Goal: Register for event/course

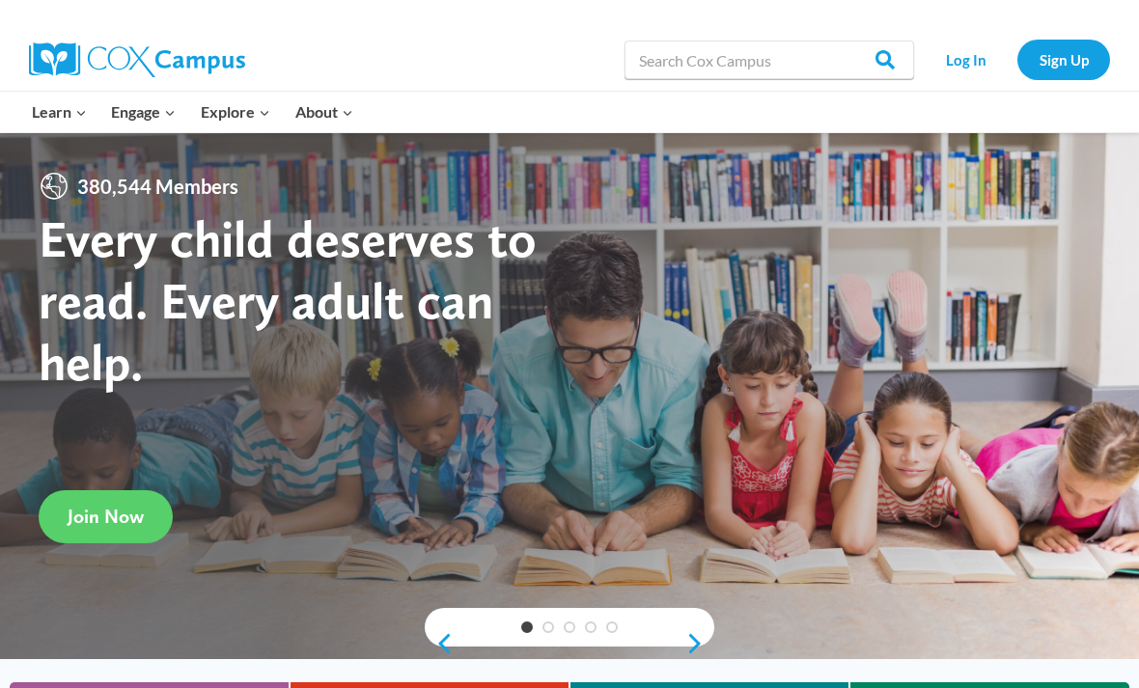
click at [961, 52] on link "Log In" at bounding box center [966, 60] width 84 height 40
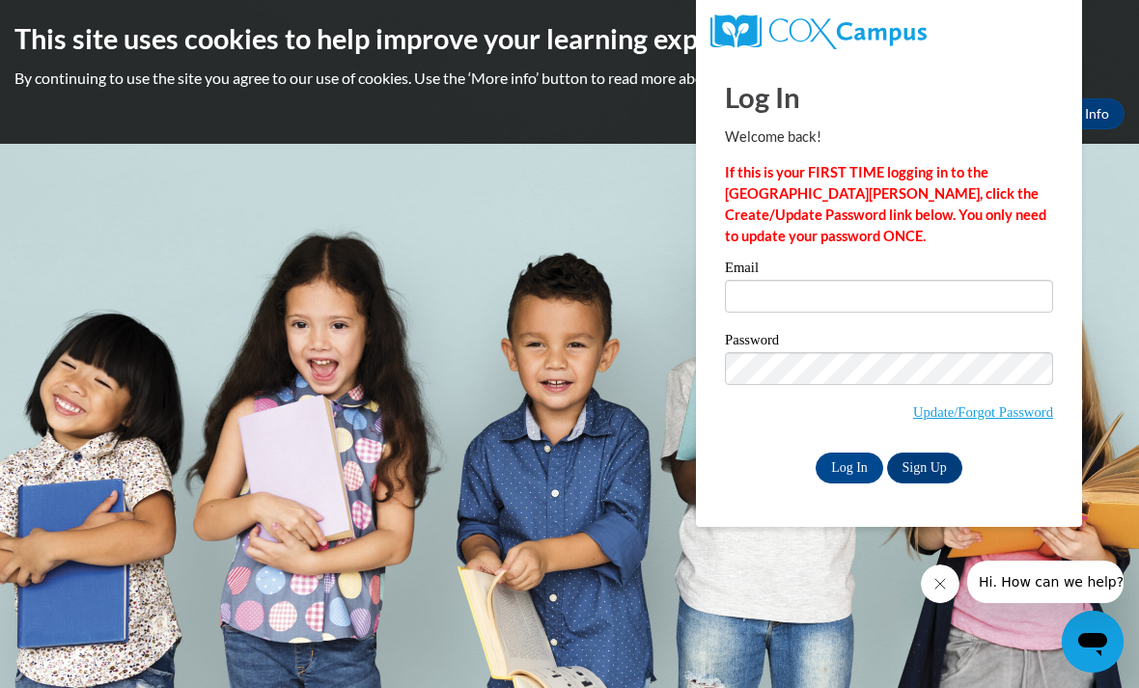
click at [985, 407] on link "Update/Forgot Password" at bounding box center [983, 412] width 140 height 15
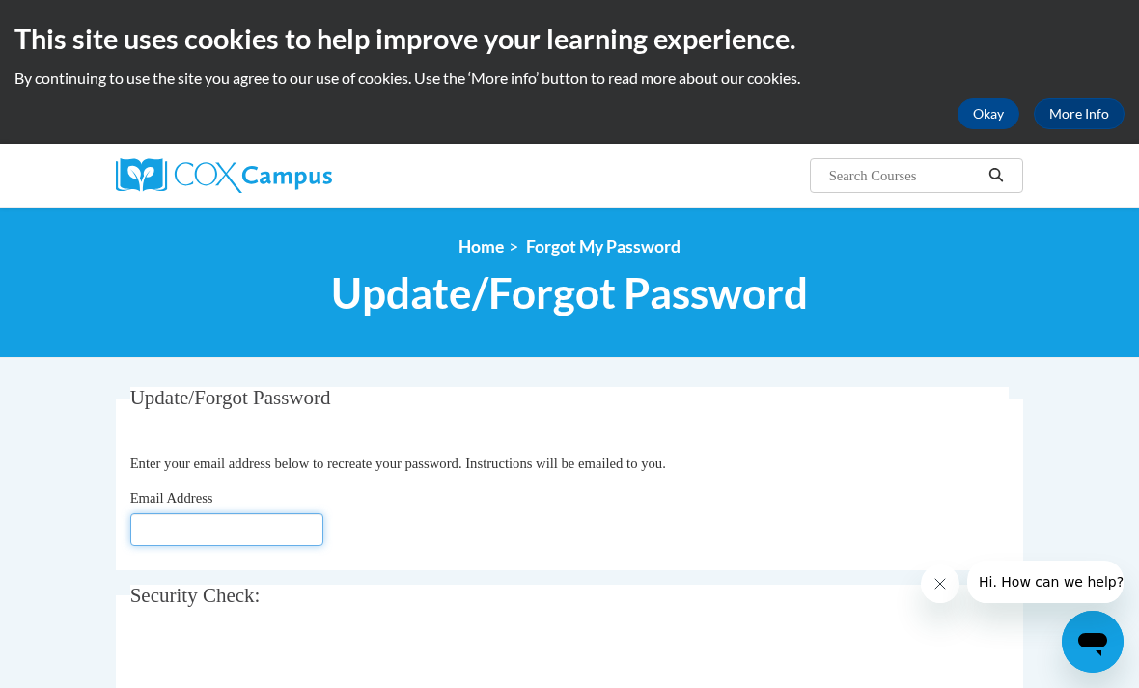
click at [188, 530] on input "Email Address" at bounding box center [226, 530] width 193 height 33
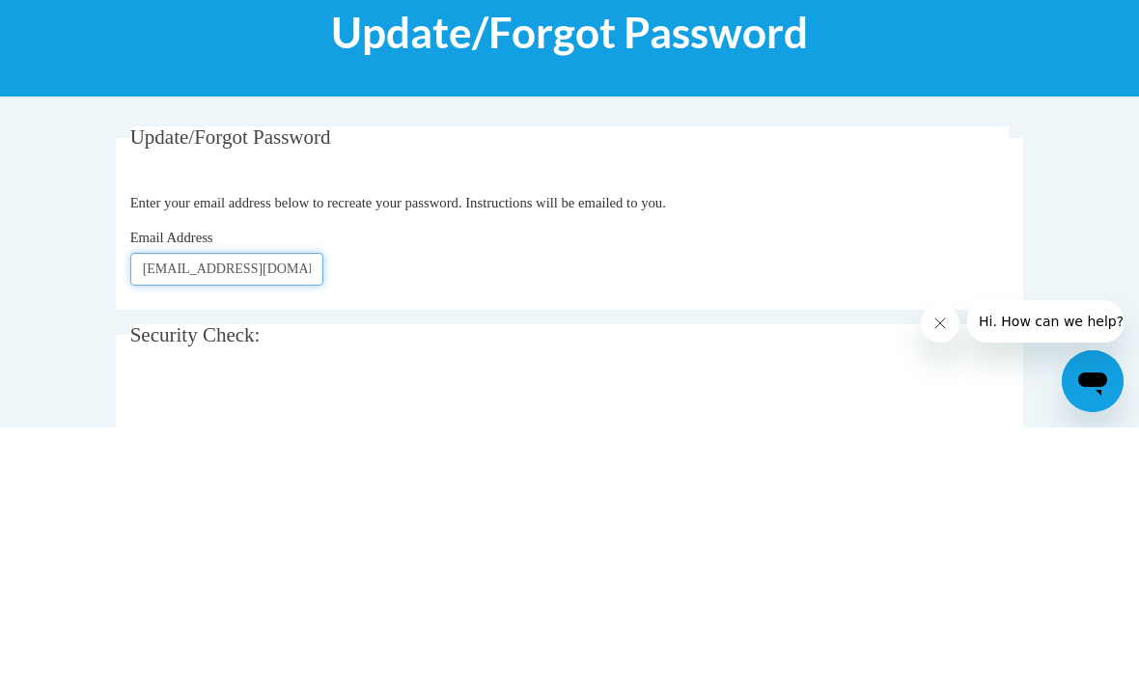
type input "[EMAIL_ADDRESS][DOMAIN_NAME]"
click at [878, 453] on p "Enter your email address below to recreate your password. Instructions will be …" at bounding box center [570, 463] width 880 height 21
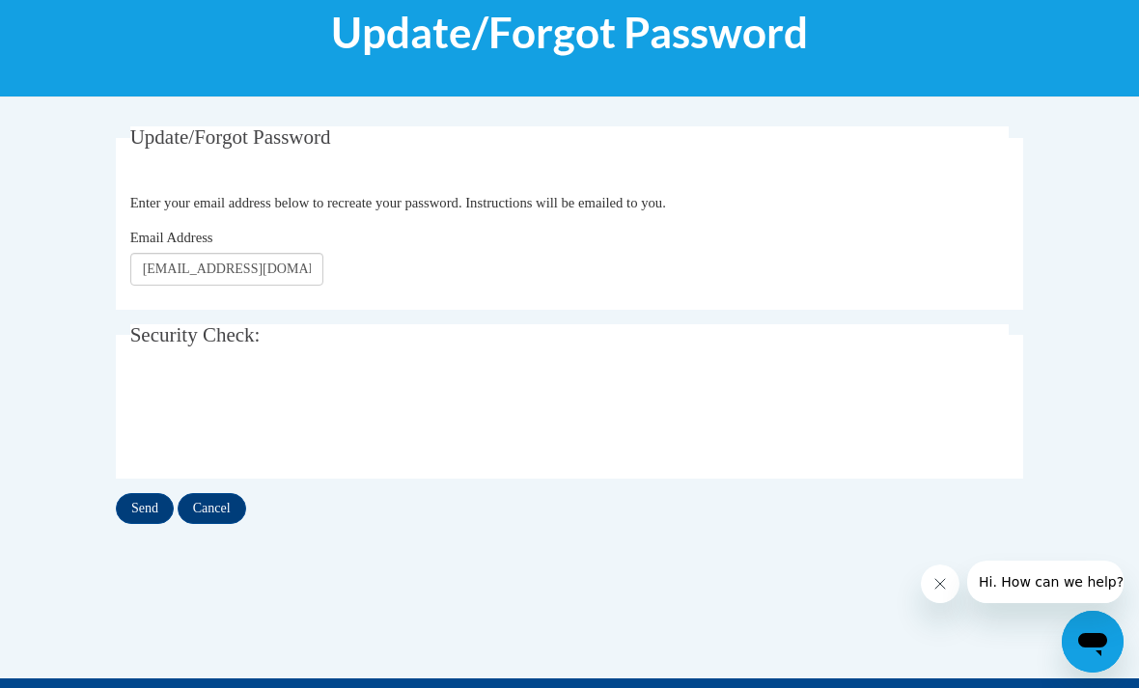
click at [141, 516] on input "Send" at bounding box center [145, 508] width 58 height 31
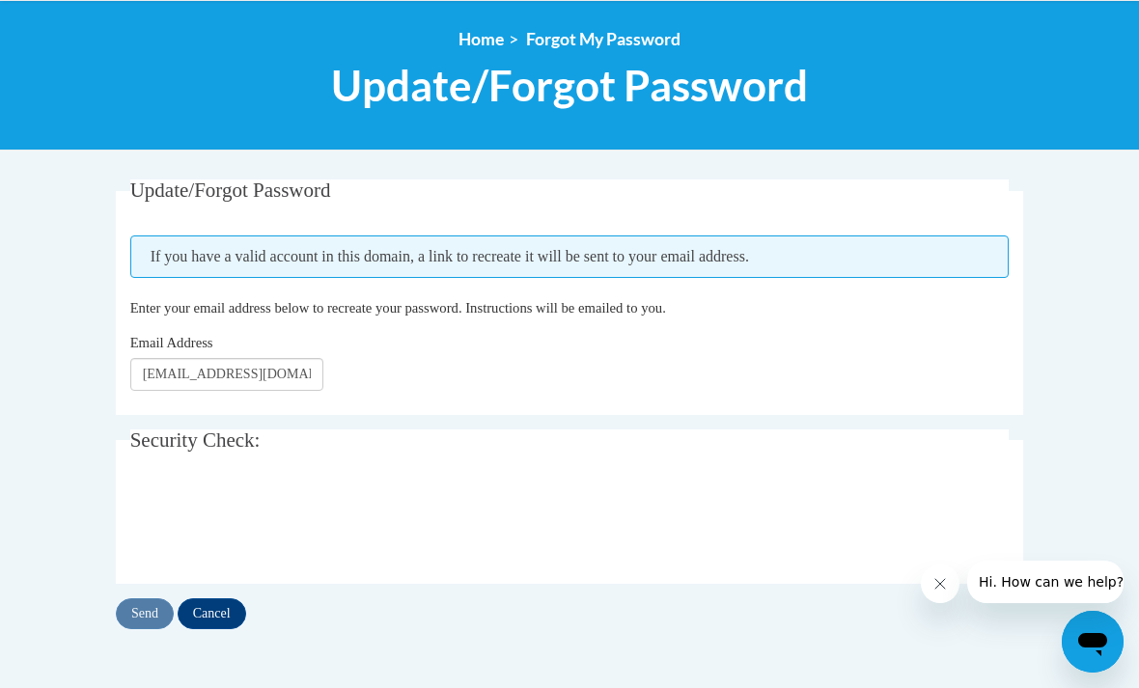
scroll to position [324, 0]
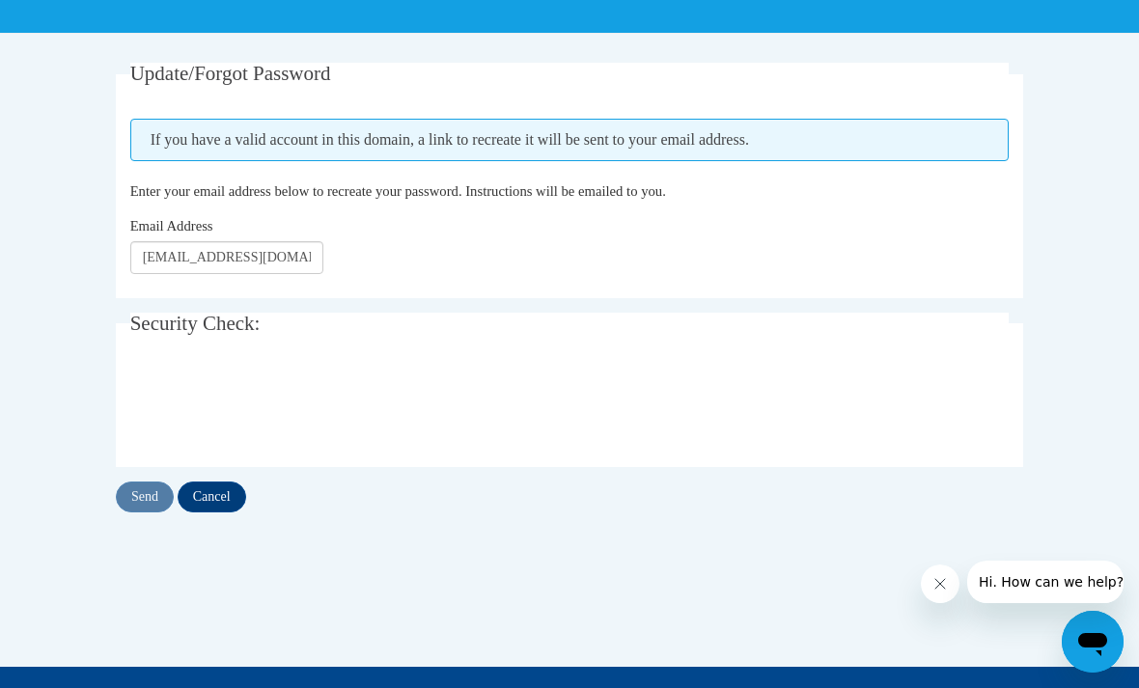
click at [207, 502] on input "Cancel" at bounding box center [212, 497] width 69 height 31
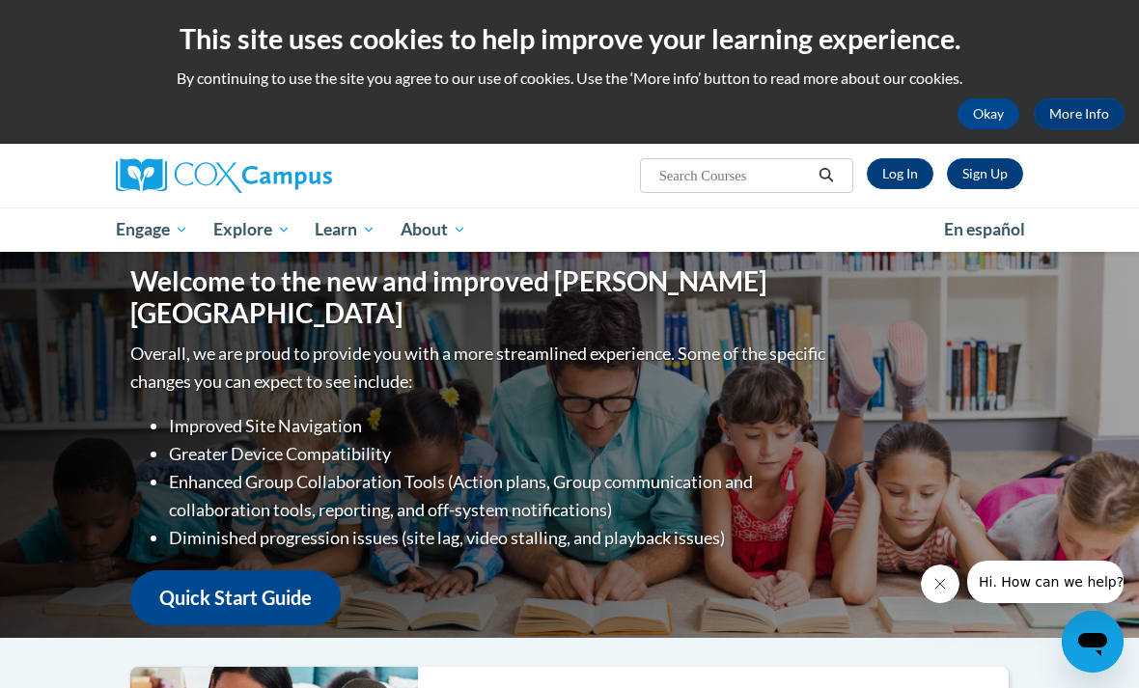
click at [997, 179] on link "Sign Up" at bounding box center [985, 173] width 76 height 31
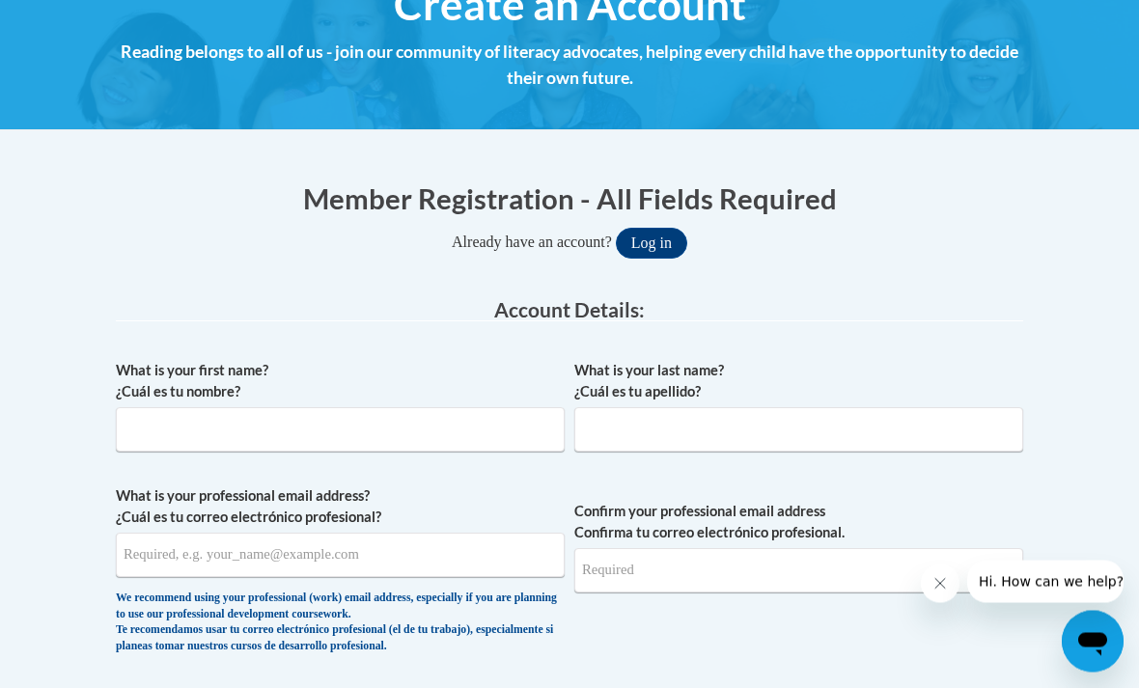
scroll to position [260, 0]
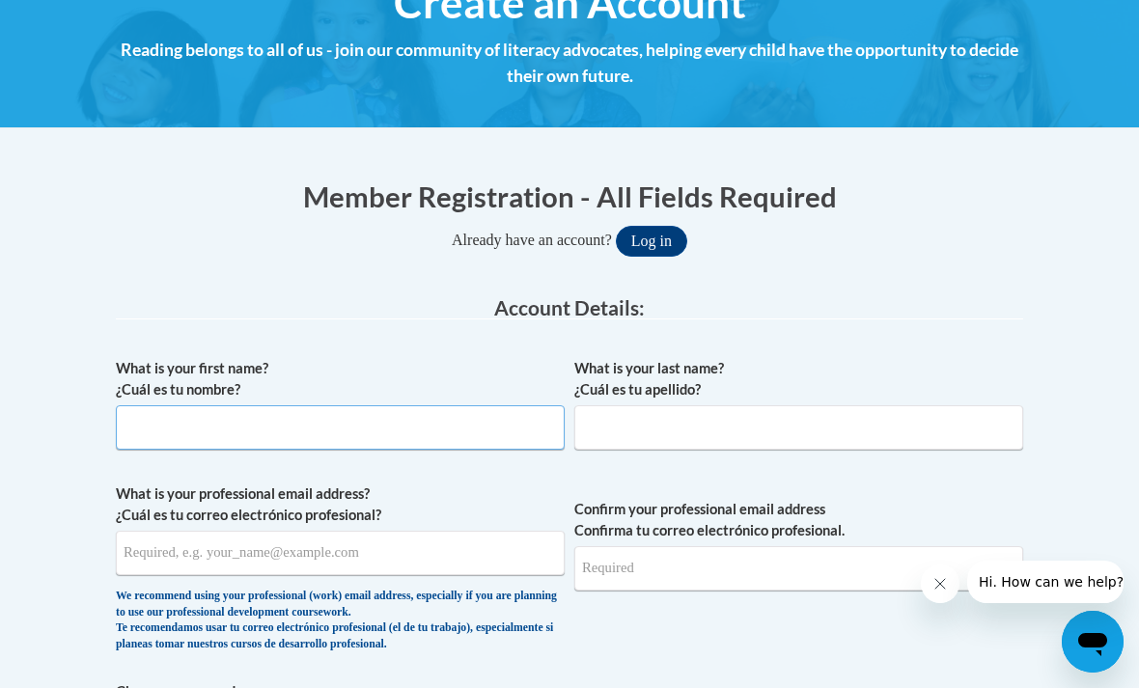
click at [430, 432] on input "What is your first name? ¿Cuál es tu nombre?" at bounding box center [340, 428] width 449 height 44
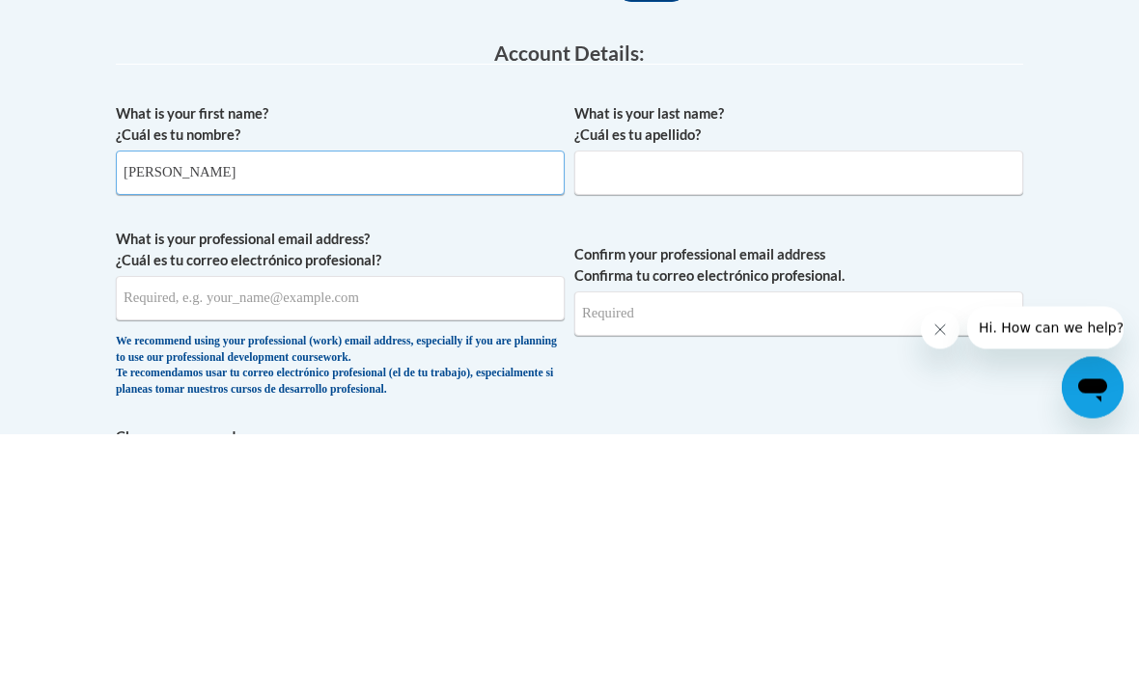
type input "Gabrielle"
click at [876, 406] on input "What is your last name? ¿Cuál es tu apellido?" at bounding box center [799, 428] width 449 height 44
type input "Weekes-Hines"
click at [239, 531] on input "What is your professional email address? ¿Cuál es tu correo electrónico profesi…" at bounding box center [340, 553] width 449 height 44
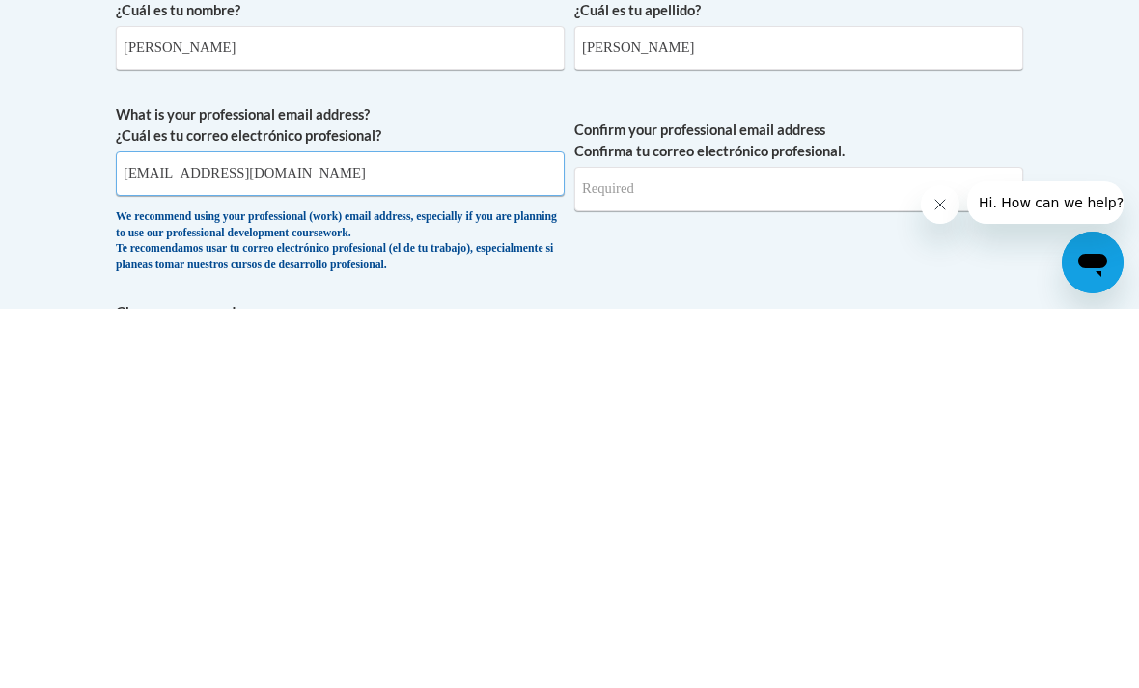
type input "gabbysvanity@gmail.com"
click at [850, 547] on input "Confirm your professional email address Confirma tu correo electrónico profesio…" at bounding box center [799, 569] width 449 height 44
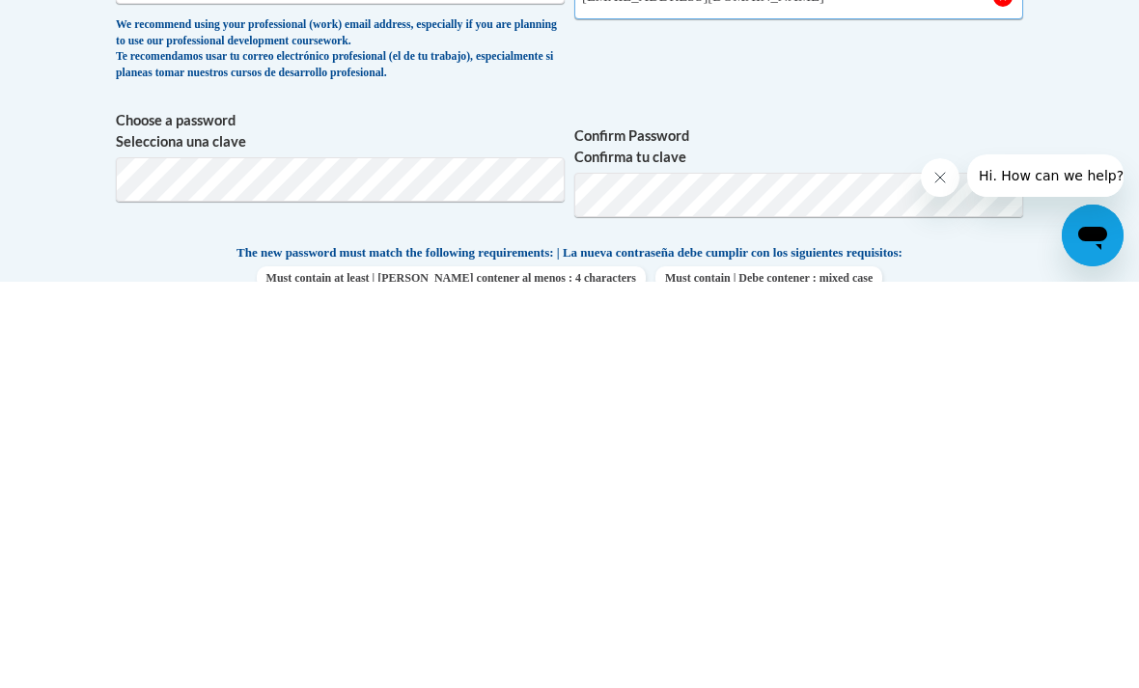
type input "gabbysvanity@gmail.com"
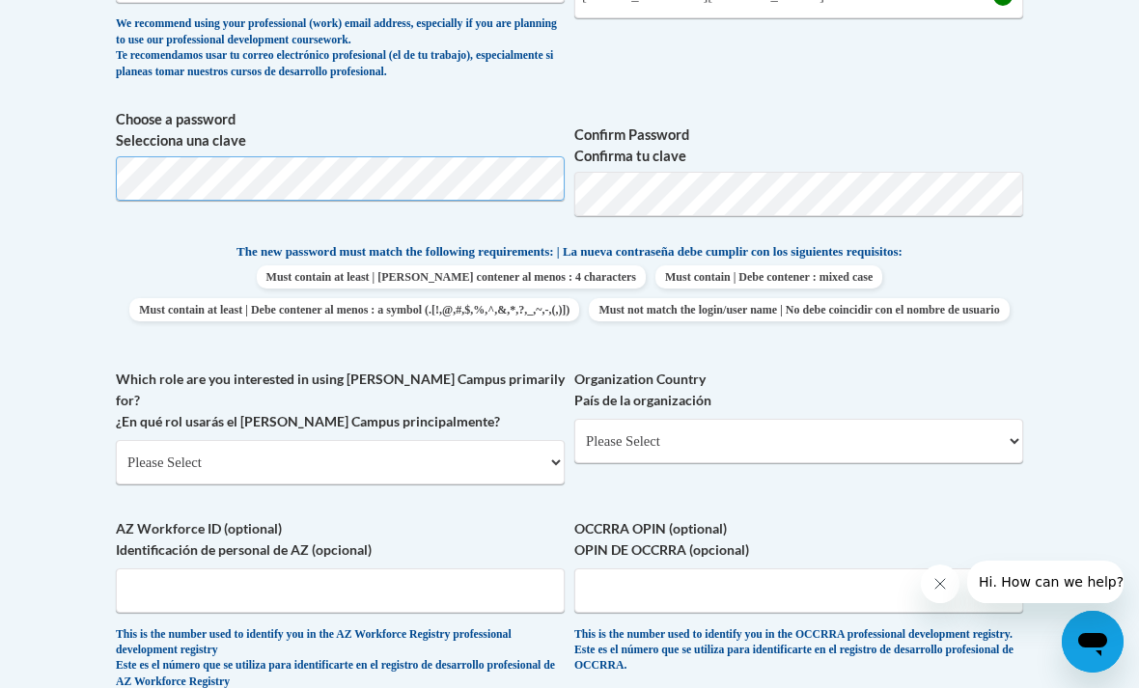
scroll to position [831, 0]
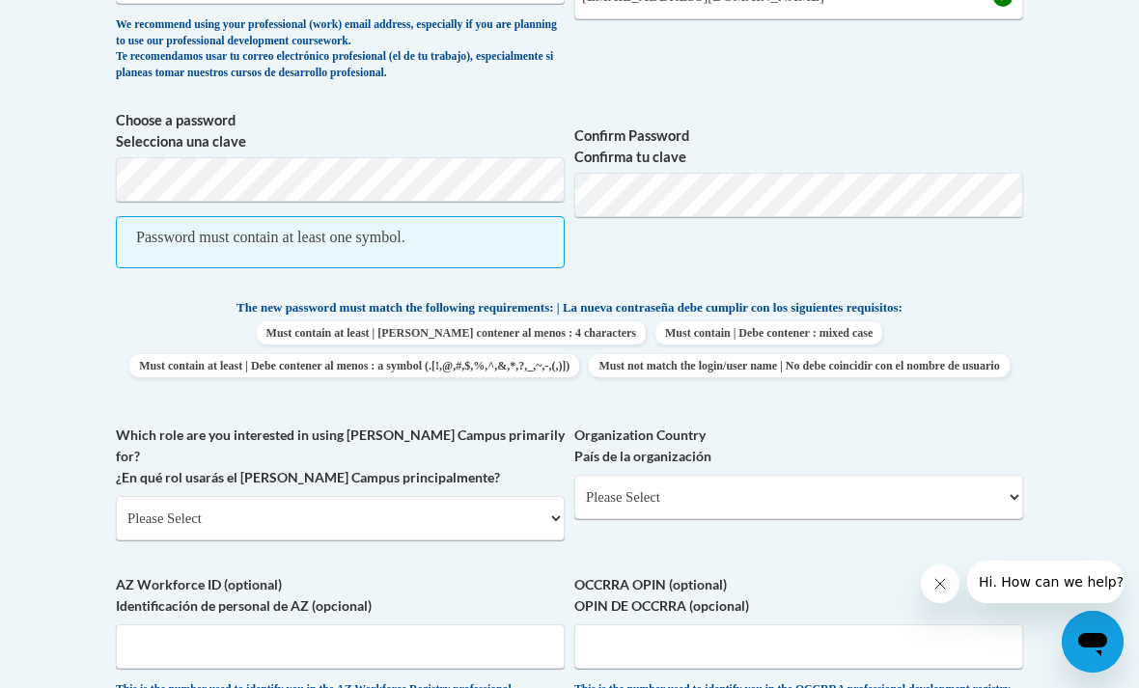
click at [850, 162] on label "Confirm Password Confirma tu clave" at bounding box center [799, 147] width 449 height 42
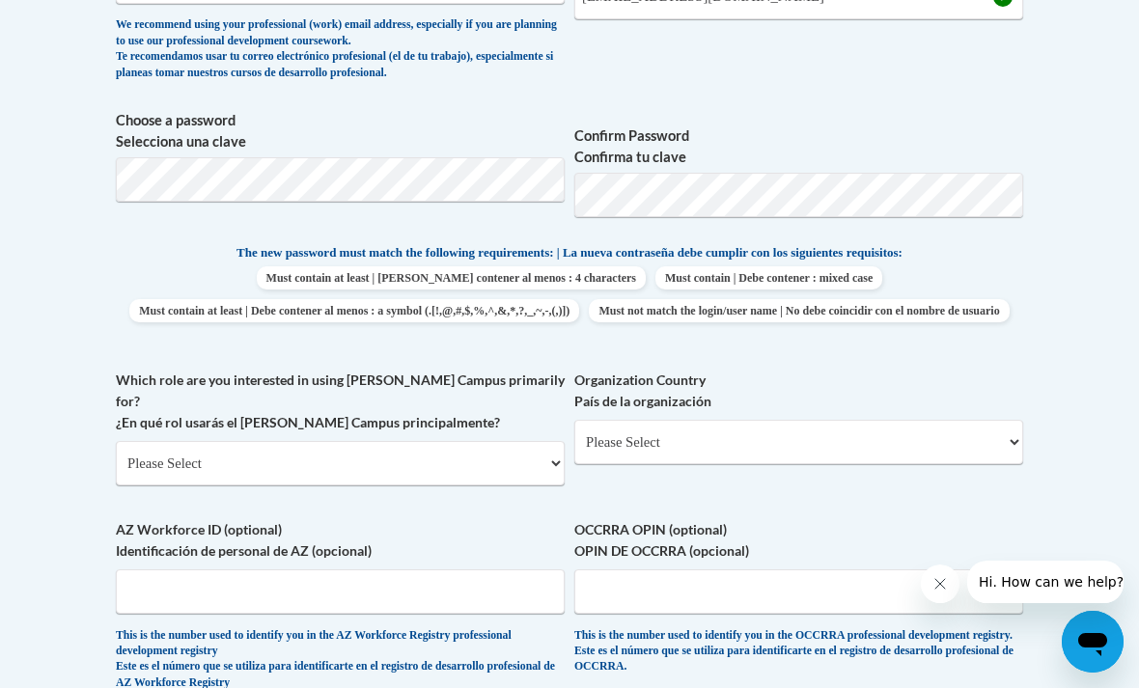
click at [1067, 236] on body "This site uses cookies to help improve your learning experience. By continuing …" at bounding box center [569, 386] width 1139 height 2435
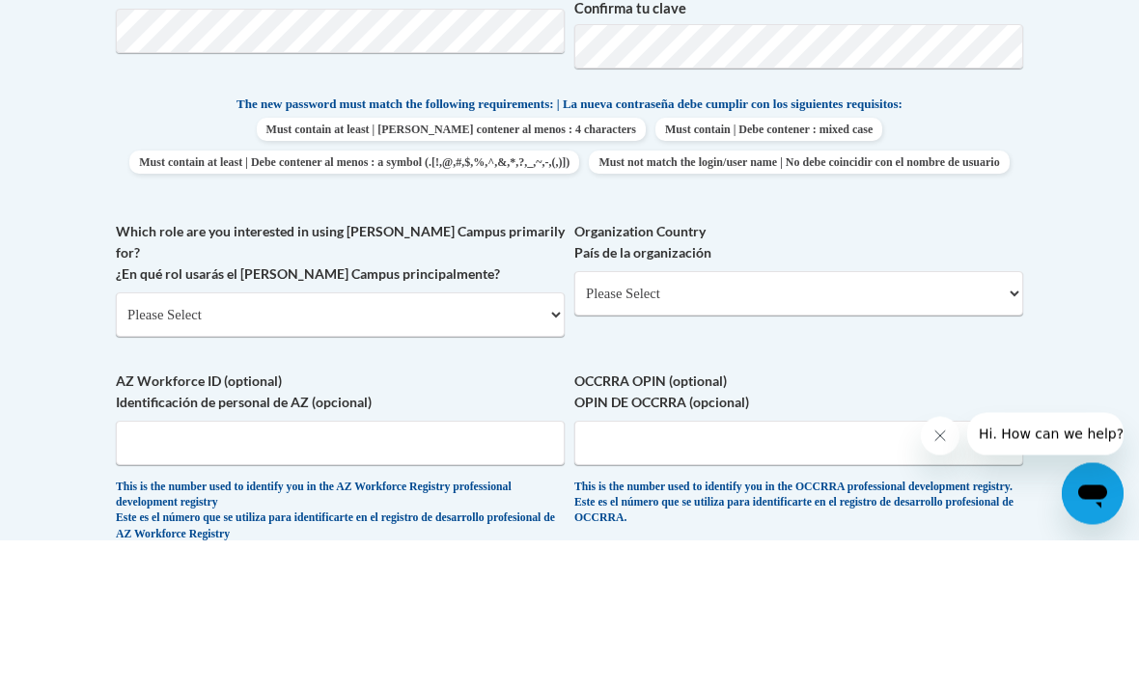
click at [1052, 200] on body "This site uses cookies to help improve your learning experience. By continuing …" at bounding box center [569, 386] width 1139 height 2435
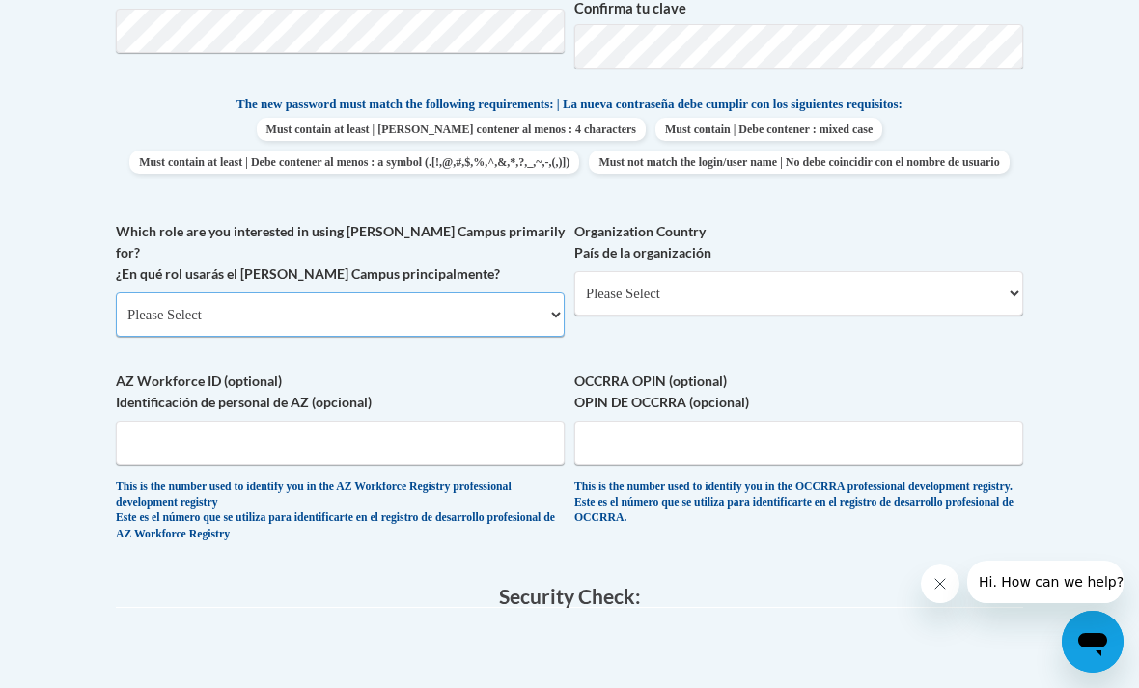
click at [544, 295] on select "Please Select College/University | Colegio/Universidad Community/Nonprofit Part…" at bounding box center [340, 315] width 449 height 44
select select "fbf2d438-af2f-41f8-98f1-81c410e29de3"
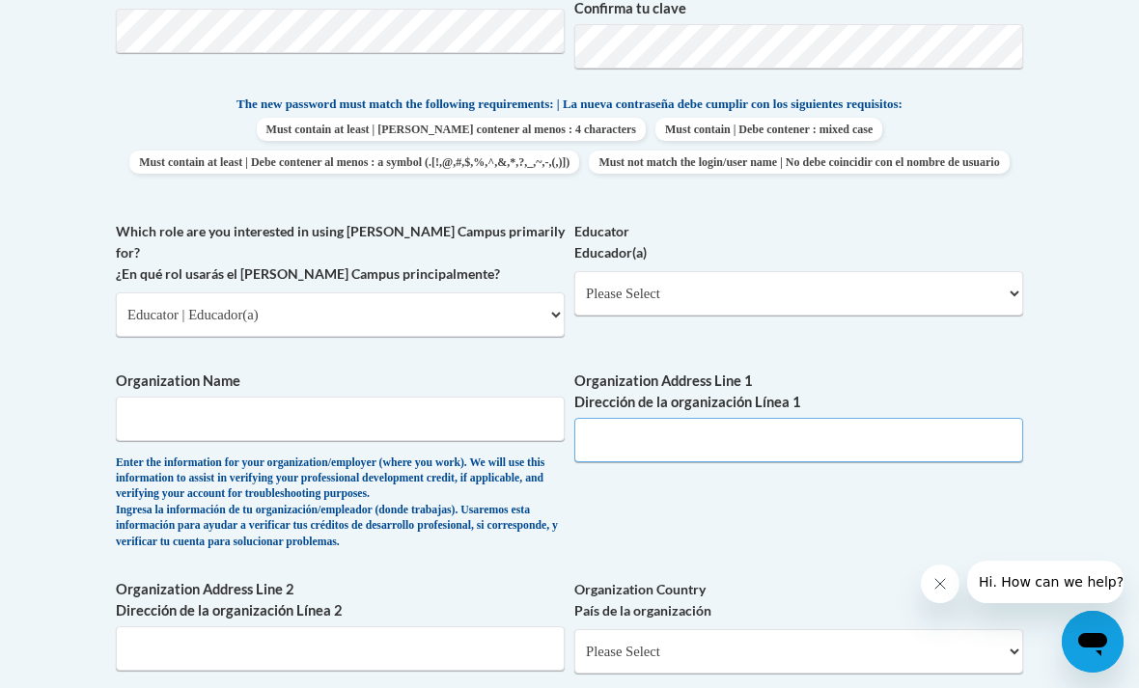
click at [757, 418] on input "Organization Address Line 1 Dirección de la organización Línea 1" at bounding box center [799, 440] width 449 height 44
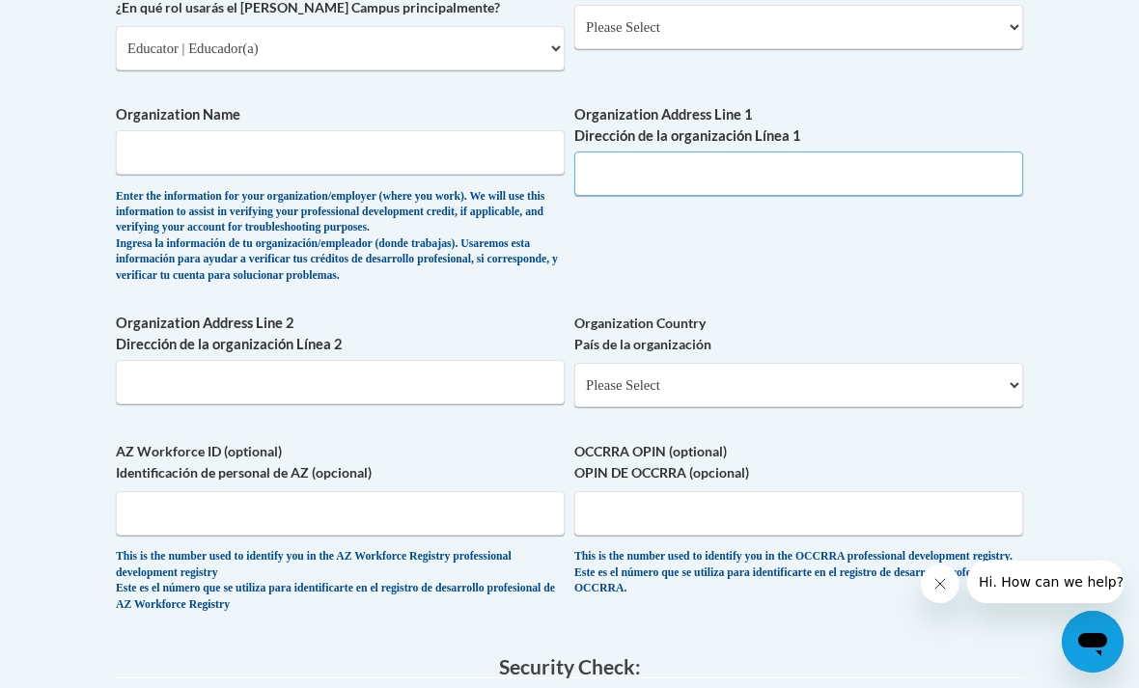
scroll to position [1247, 0]
click at [461, 130] on input "Organization Name" at bounding box center [340, 152] width 449 height 44
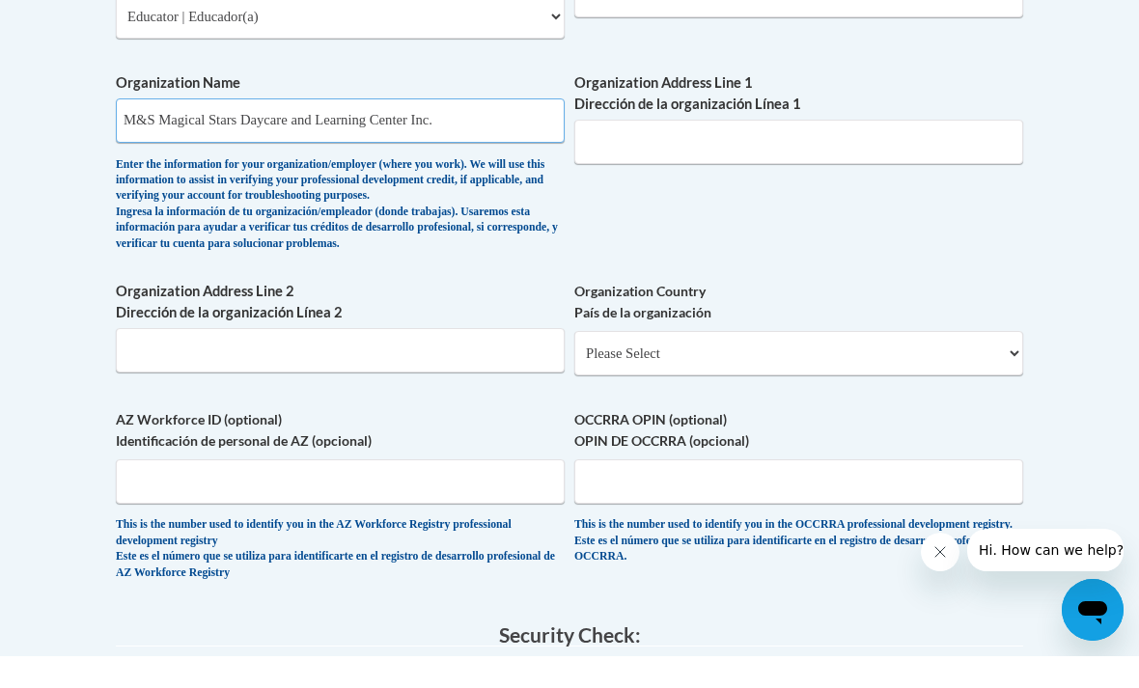
type input "M&S Magical Stars Daycare and Learning Center Inc."
click at [927, 152] on input "Organization Address Line 1 Dirección de la organización Línea 1" at bounding box center [799, 174] width 449 height 44
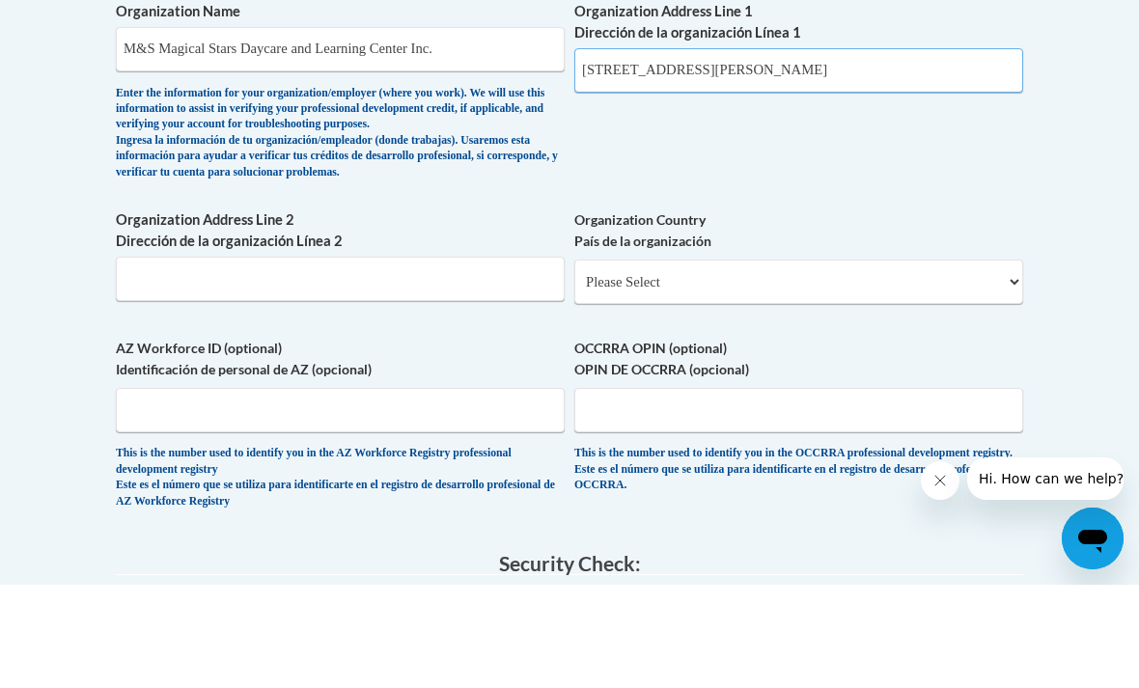
type input "2870 Rex Rd"
click at [755, 363] on select "Please Select United States | Estados Unidos Outside of the United States | Fue…" at bounding box center [799, 385] width 449 height 44
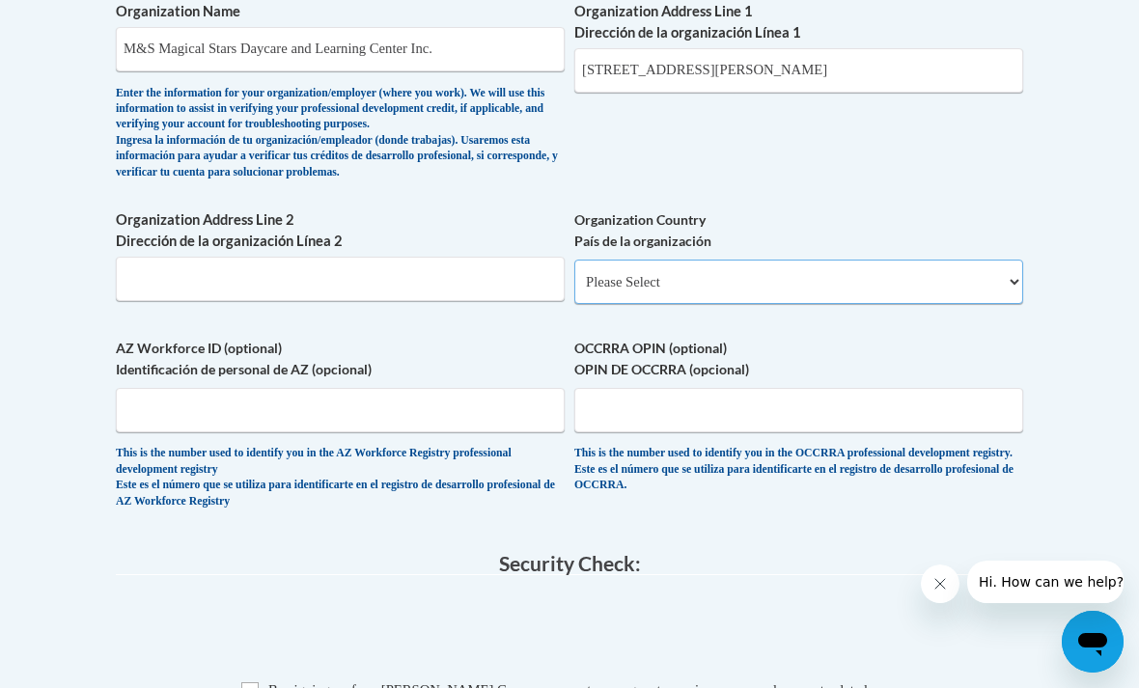
select select "ad49bcad-a171-4b2e-b99c-48b446064914"
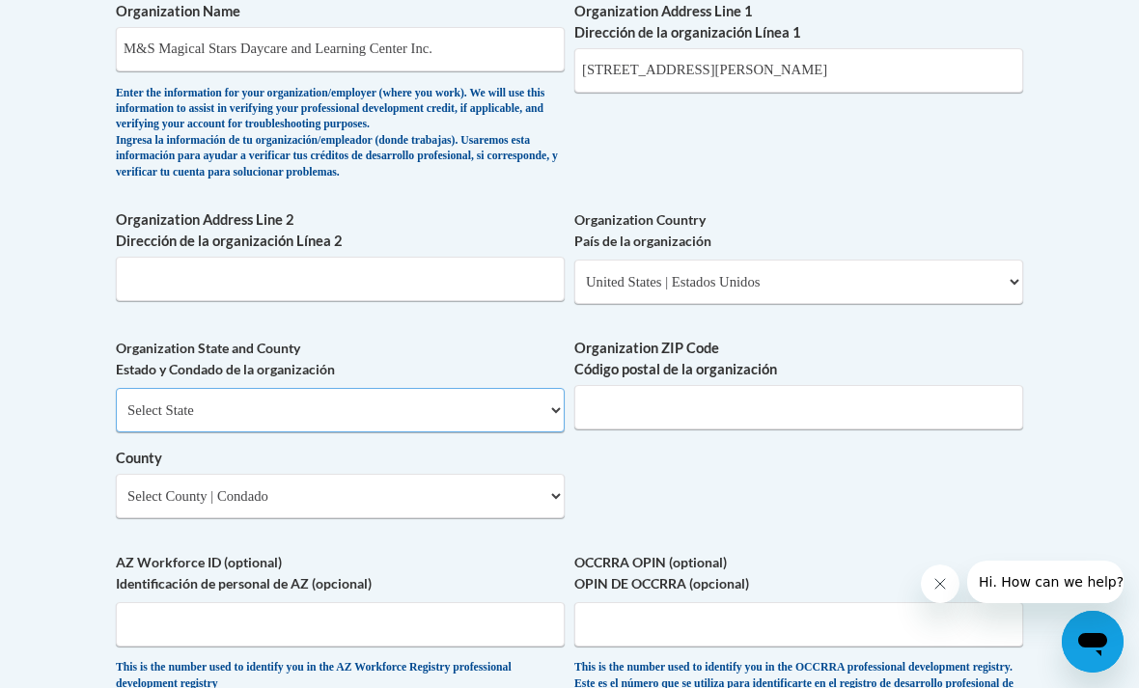
click at [525, 388] on select "Select State Alabama Alaska Arizona Arkansas California Colorado Connecticut De…" at bounding box center [340, 410] width 449 height 44
select select "Georgia"
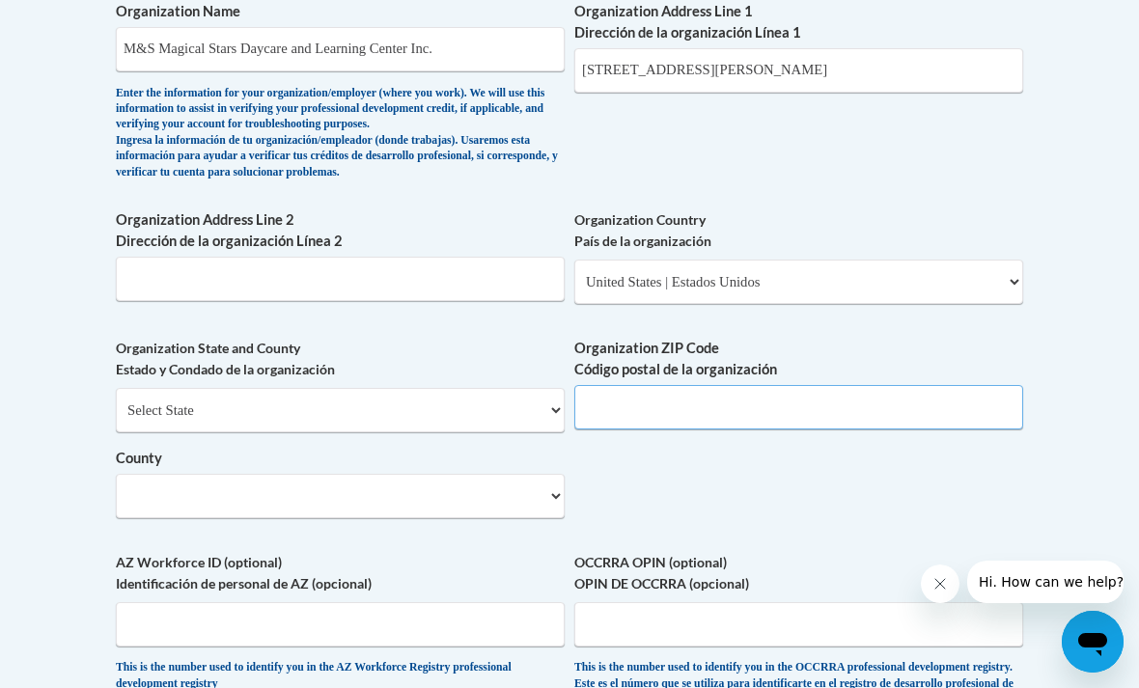
click at [705, 385] on input "Organization ZIP Code Código postal de la organización" at bounding box center [799, 407] width 449 height 44
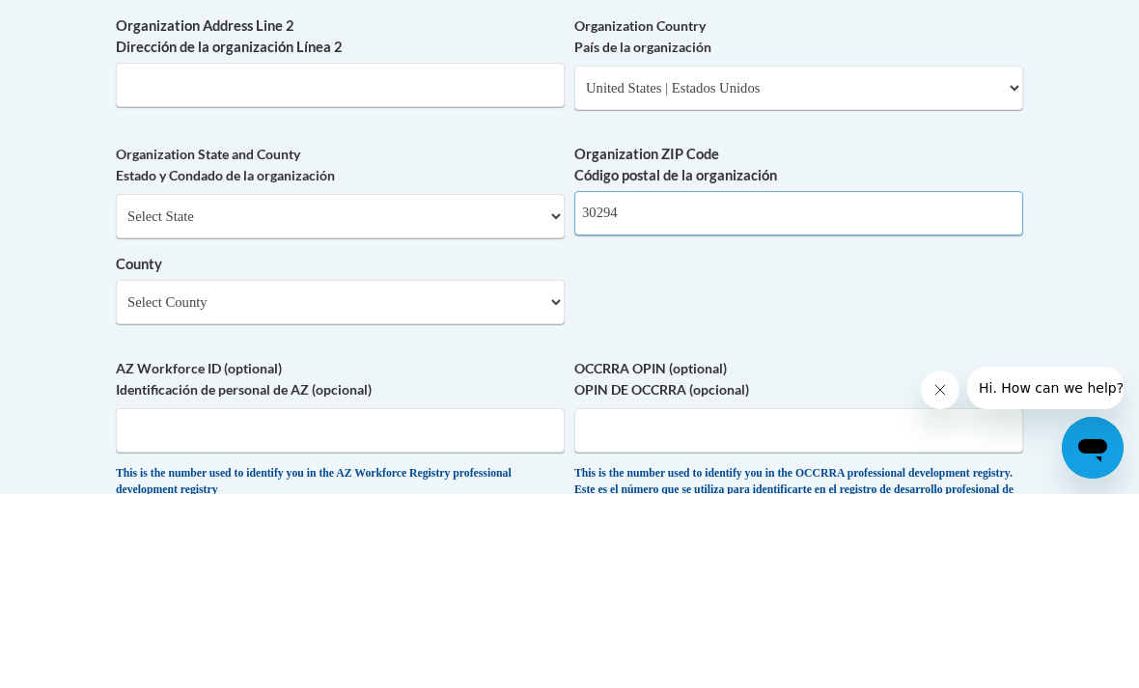
type input "30294"
click at [445, 474] on select "Select County Appling Atkinson Bacon Baker Baldwin Banks Barrow Bartow Ben Hill…" at bounding box center [340, 496] width 449 height 44
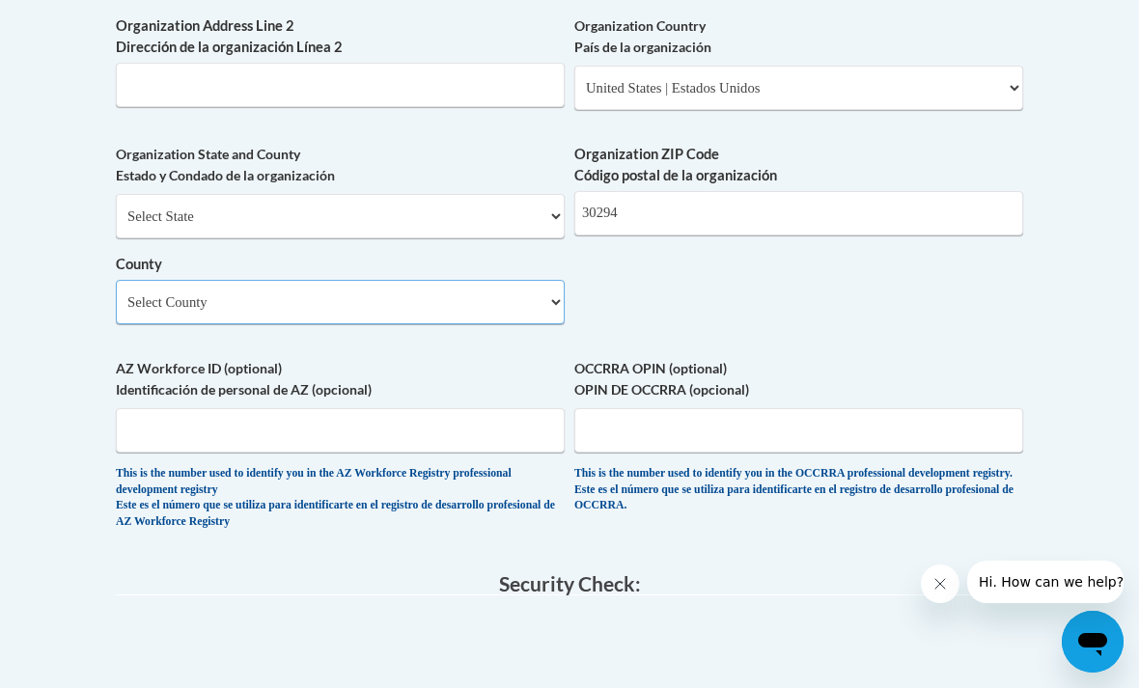
select select "Clayton"
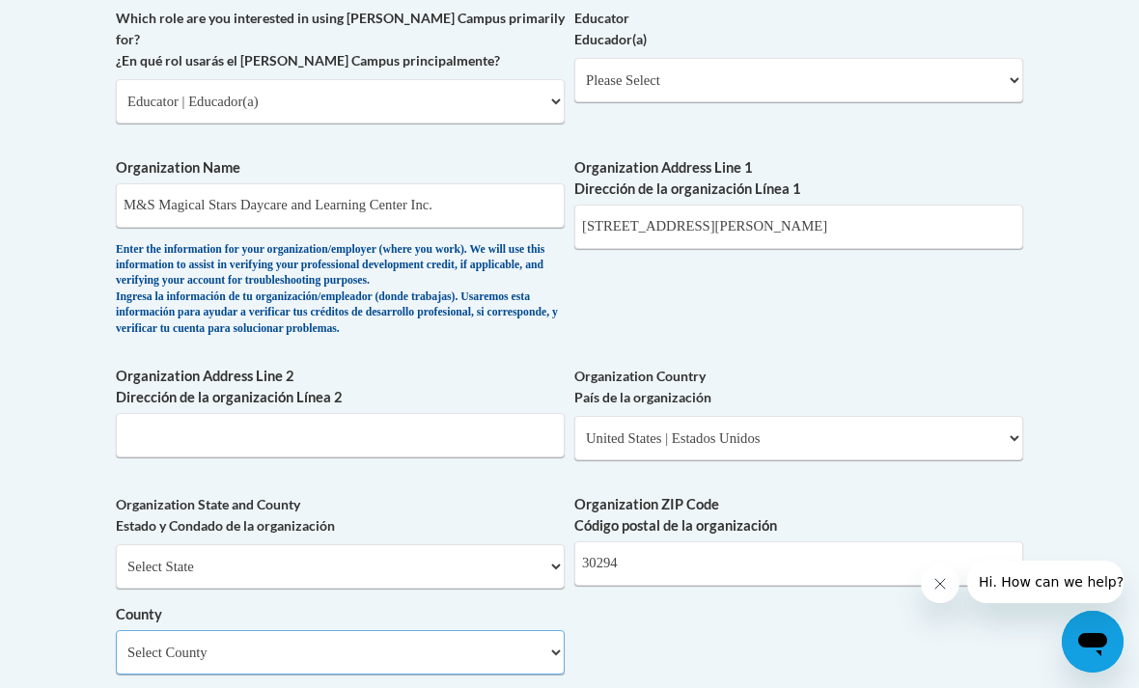
scroll to position [1193, 0]
click at [937, 206] on input "2870 Rex Rd" at bounding box center [799, 228] width 449 height 44
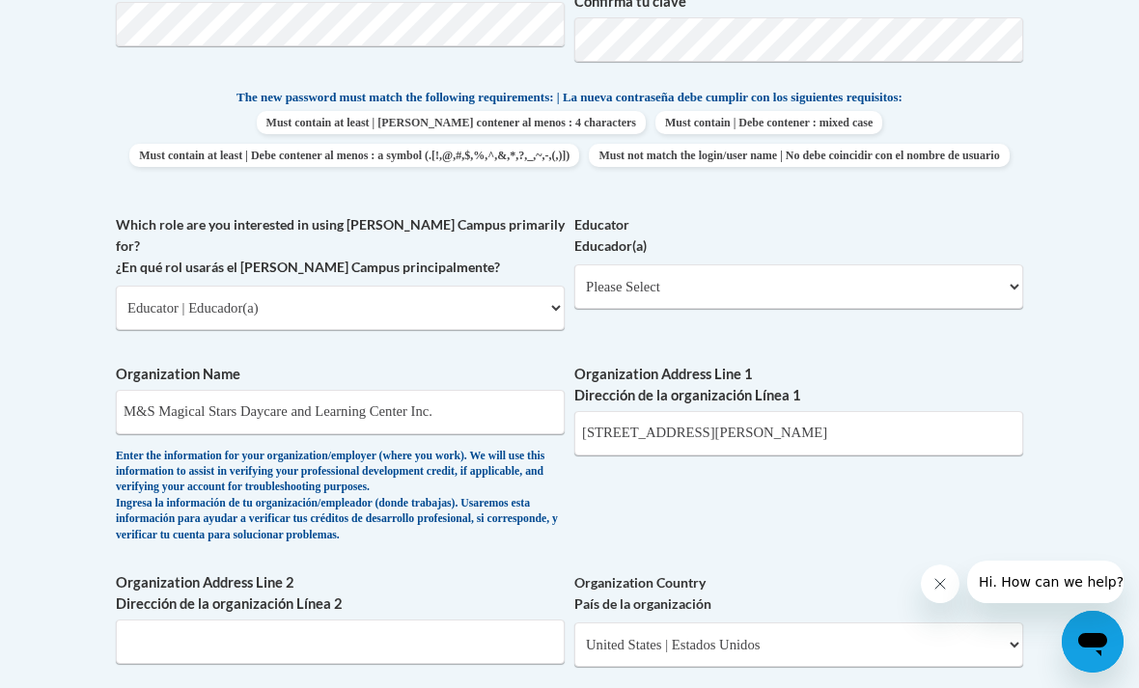
scroll to position [1012, 0]
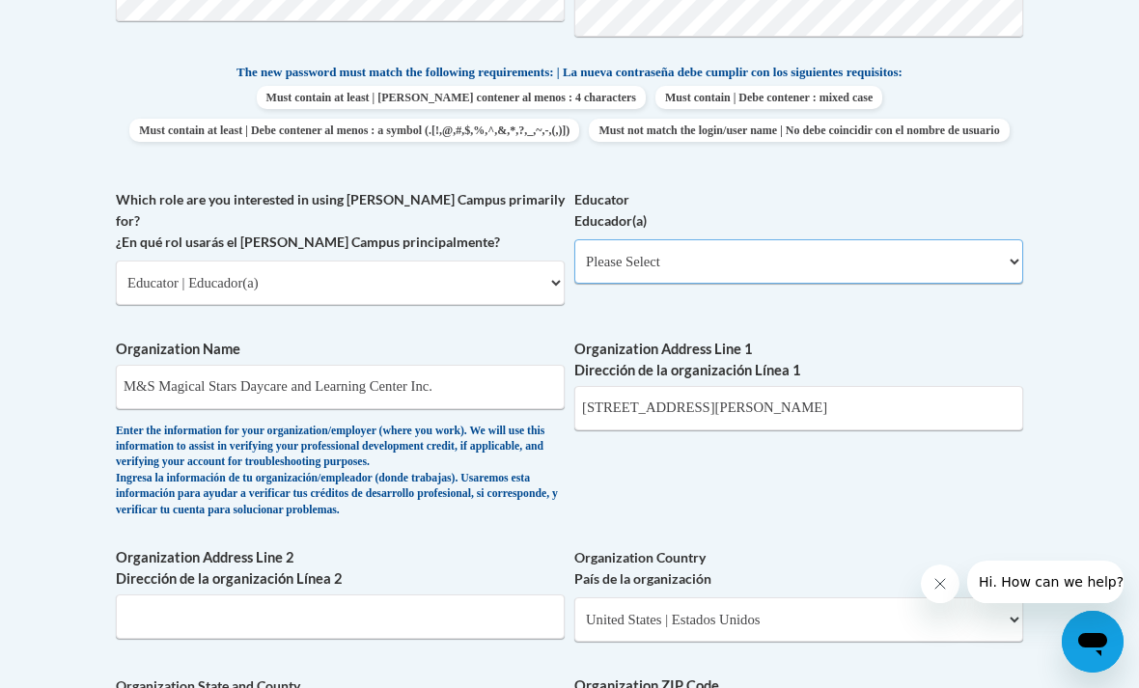
click at [828, 266] on select "Please Select Early Learning/Daycare Teacher/Family Home Care Provider | Maestr…" at bounding box center [799, 261] width 449 height 44
select select "5e2af403-4f2c-4e49-a02f-103e55d7b75b"
select select "null"
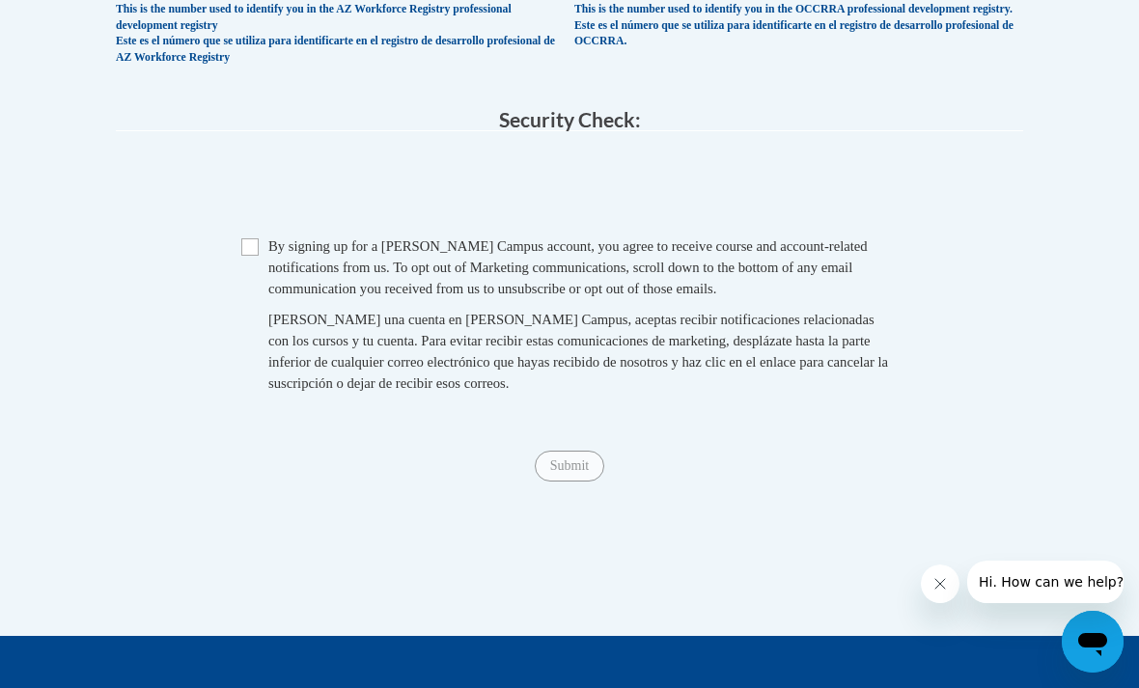
scroll to position [1998, 0]
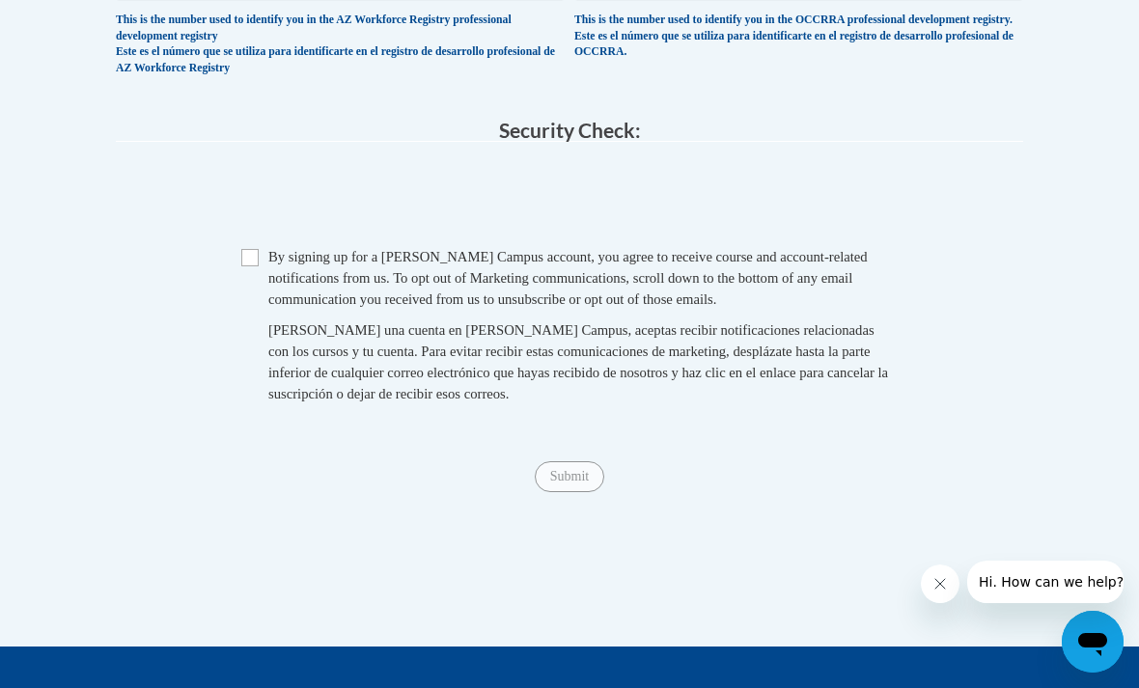
click at [256, 249] on input "Checkbox" at bounding box center [249, 257] width 17 height 17
checkbox input "true"
click at [555, 462] on input "Submit" at bounding box center [570, 477] width 70 height 31
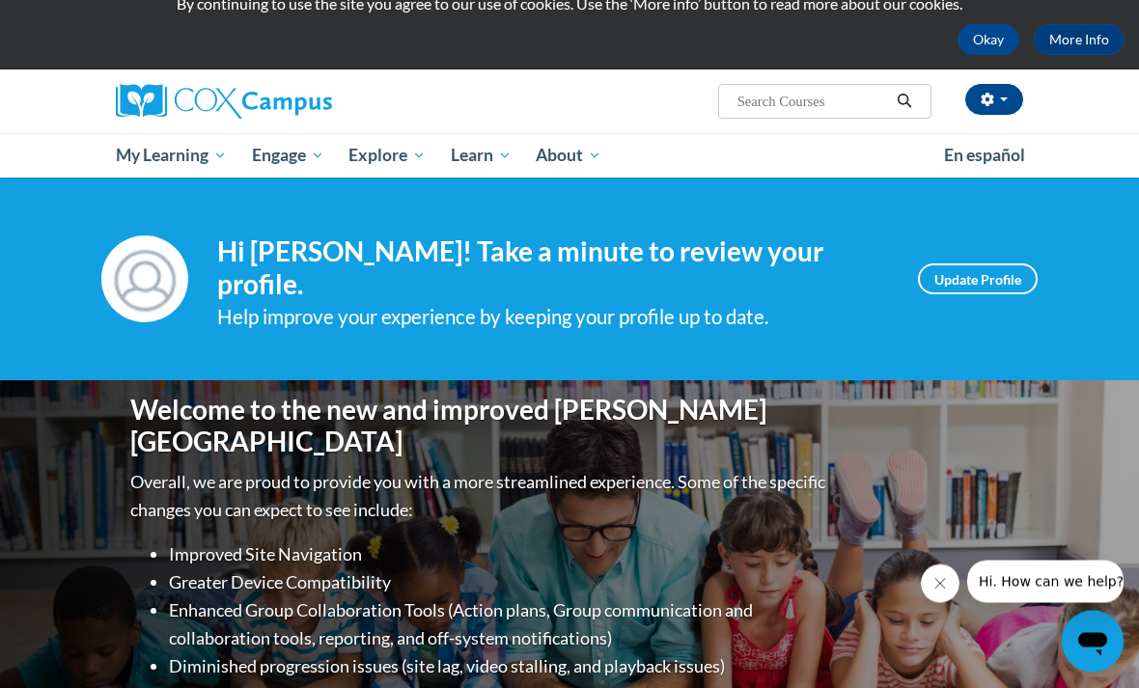
scroll to position [74, 0]
click at [0, 0] on span "My Course Progress" at bounding box center [0, 0] width 0 height 0
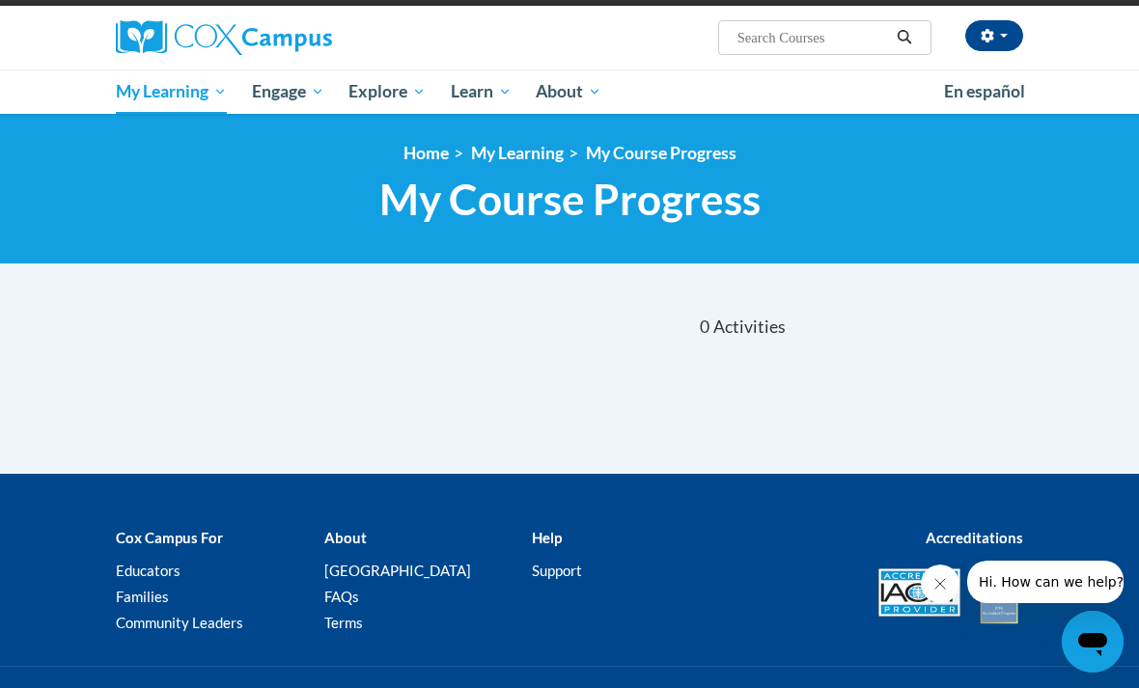
scroll to position [112, 0]
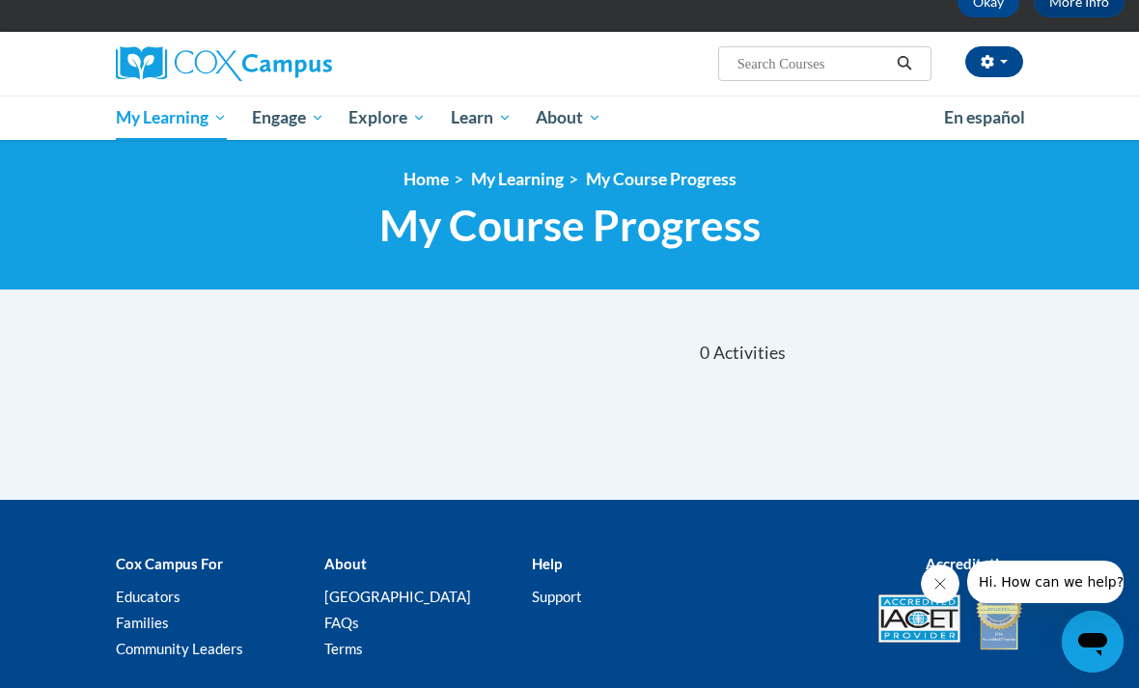
click at [840, 62] on input "Search..." at bounding box center [813, 63] width 155 height 23
type input "Power of language for infants and toddlers"
click at [904, 61] on icon "Search" at bounding box center [904, 63] width 17 height 14
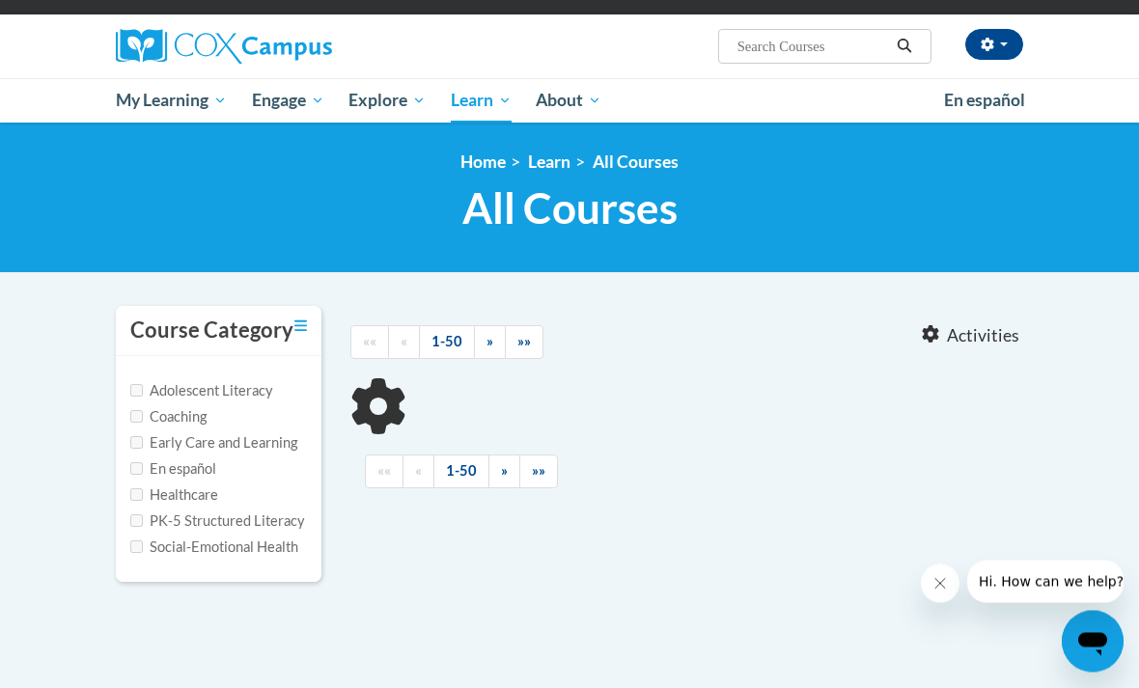
scroll to position [154, 0]
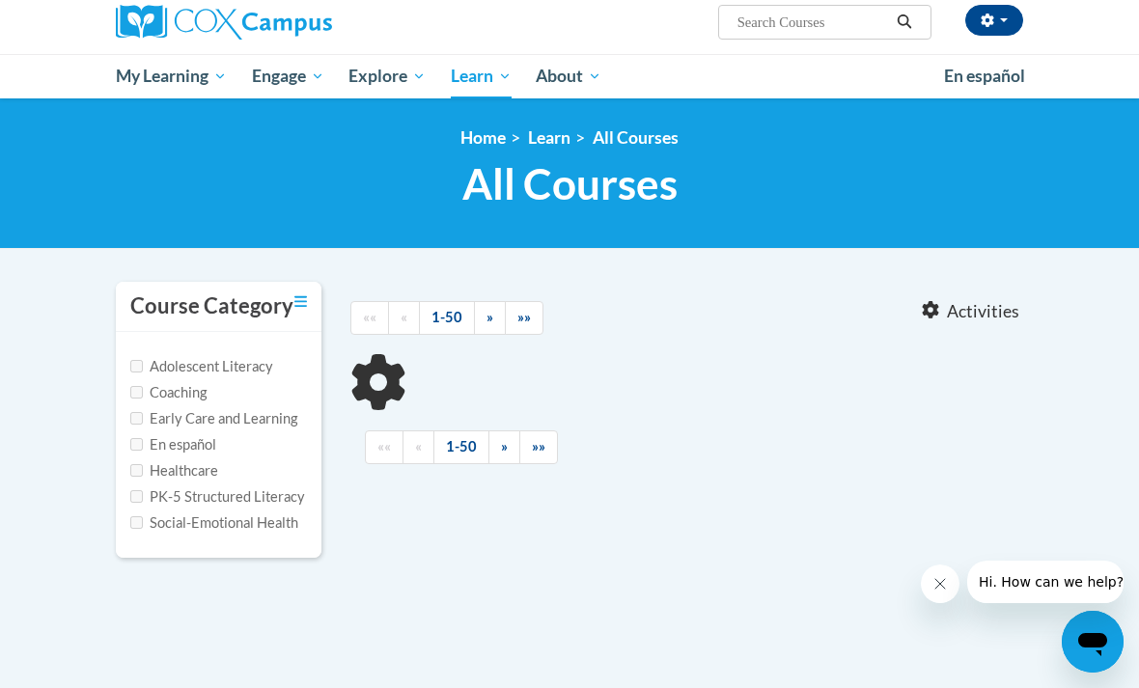
type input "Power of language for infants and toddlers"
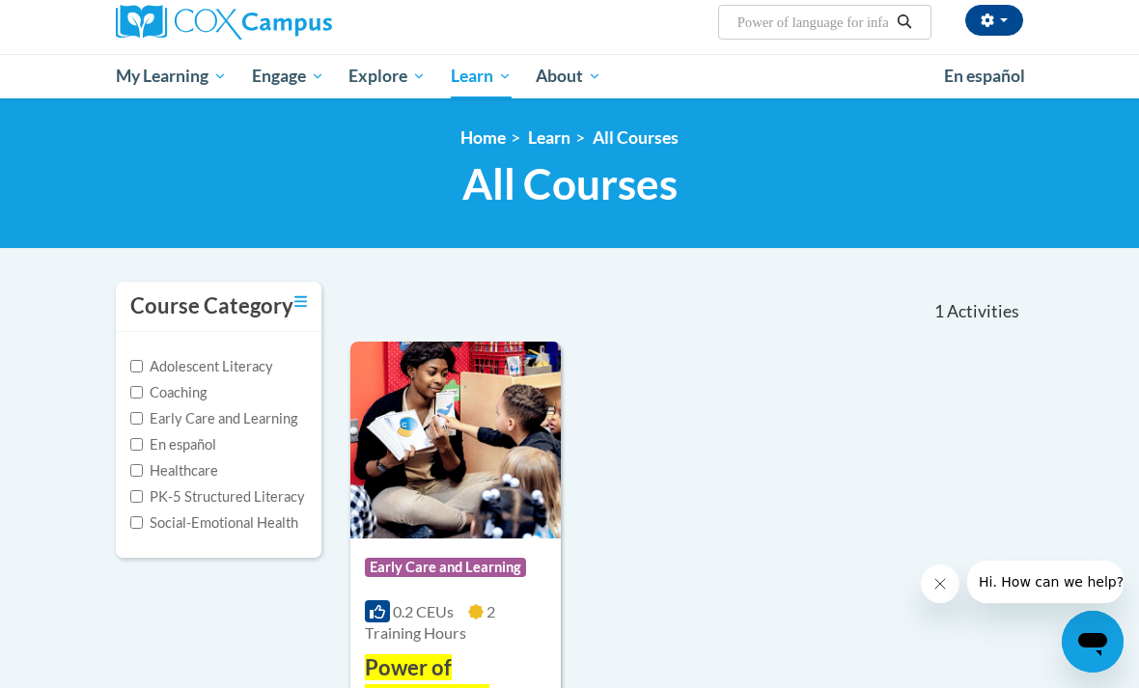
click at [480, 472] on img at bounding box center [456, 440] width 211 height 197
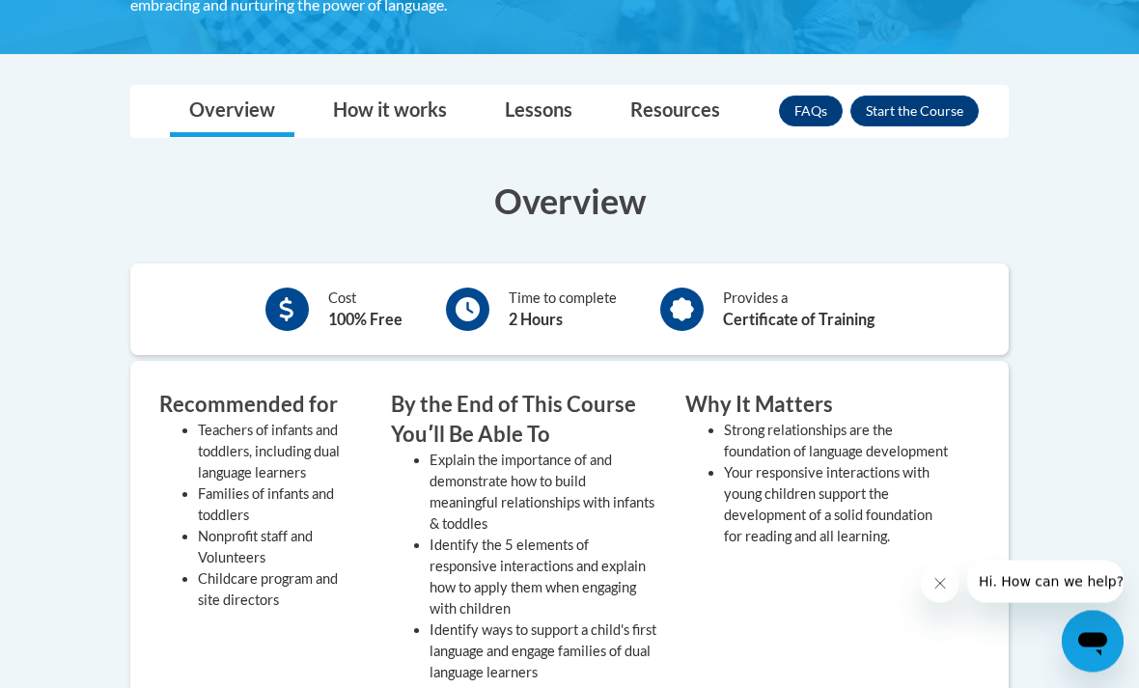
scroll to position [501, 0]
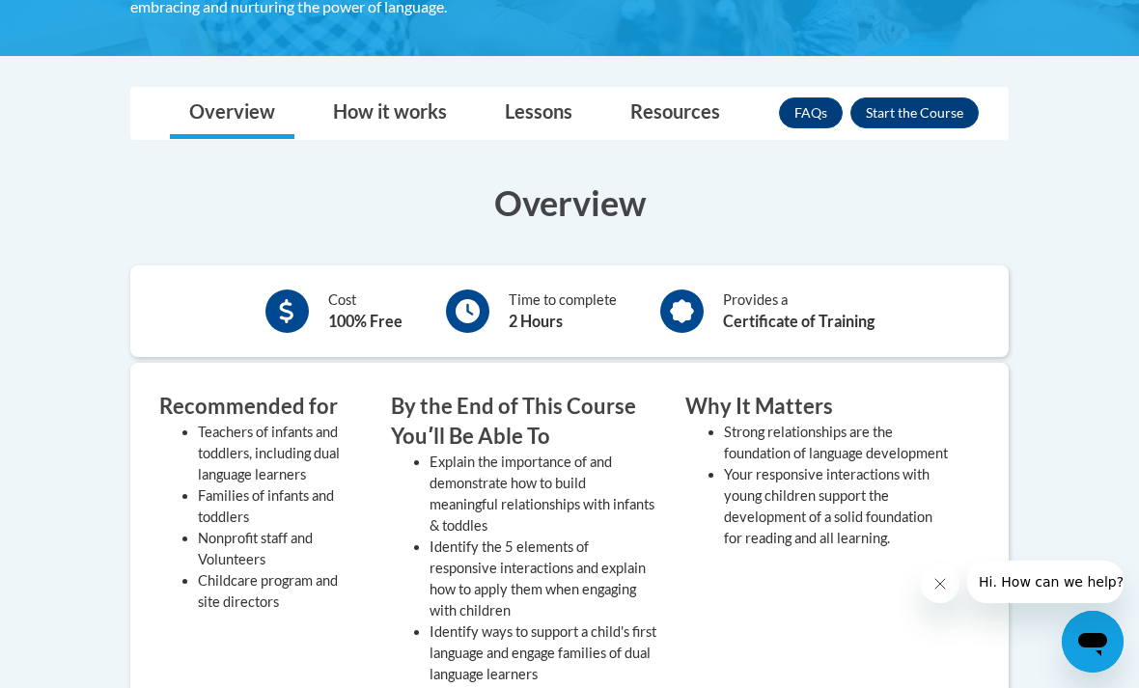
click at [921, 110] on button "Enroll" at bounding box center [915, 113] width 128 height 31
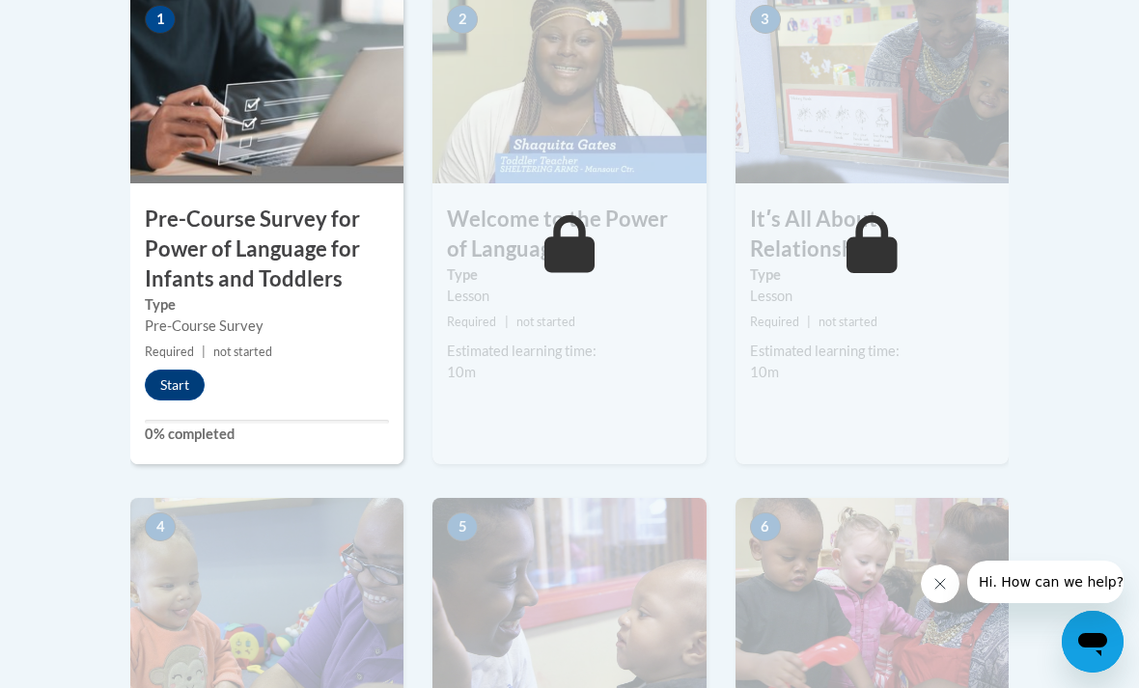
scroll to position [702, 0]
click at [179, 395] on button "Start" at bounding box center [175, 386] width 60 height 31
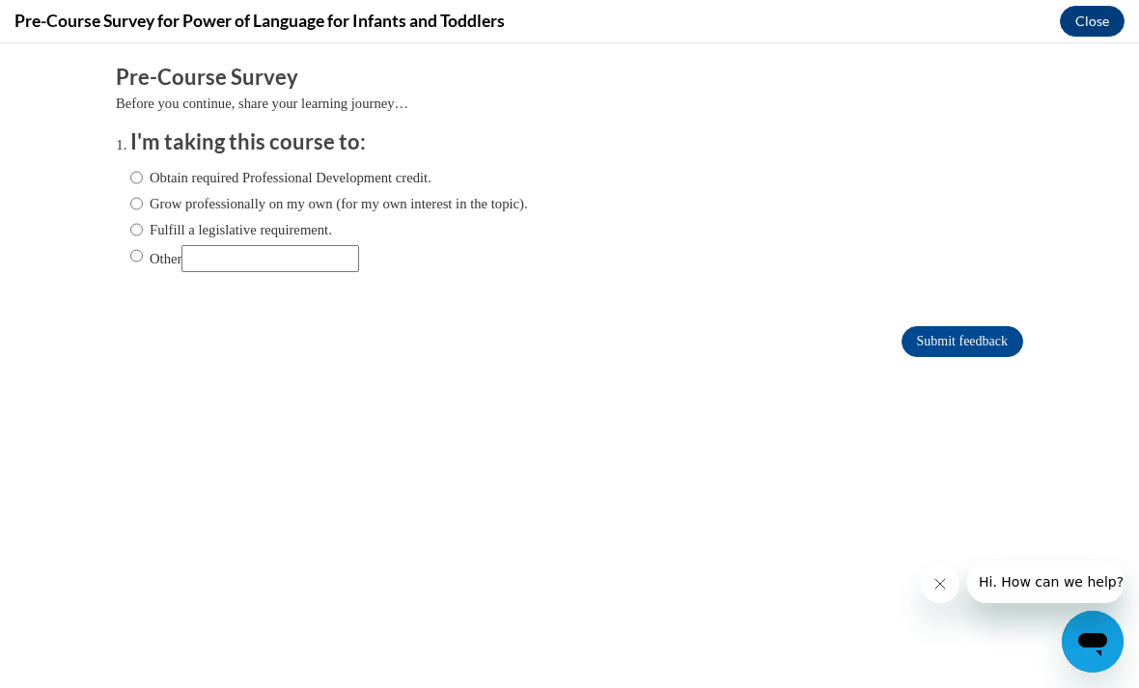
scroll to position [0, 0]
click at [391, 177] on label "Obtain required Professional Development credit." at bounding box center [280, 177] width 301 height 21
click at [143, 177] on input "Obtain required Professional Development credit." at bounding box center [136, 177] width 13 height 21
radio input "true"
click at [997, 342] on input "Submit feedback" at bounding box center [963, 341] width 122 height 31
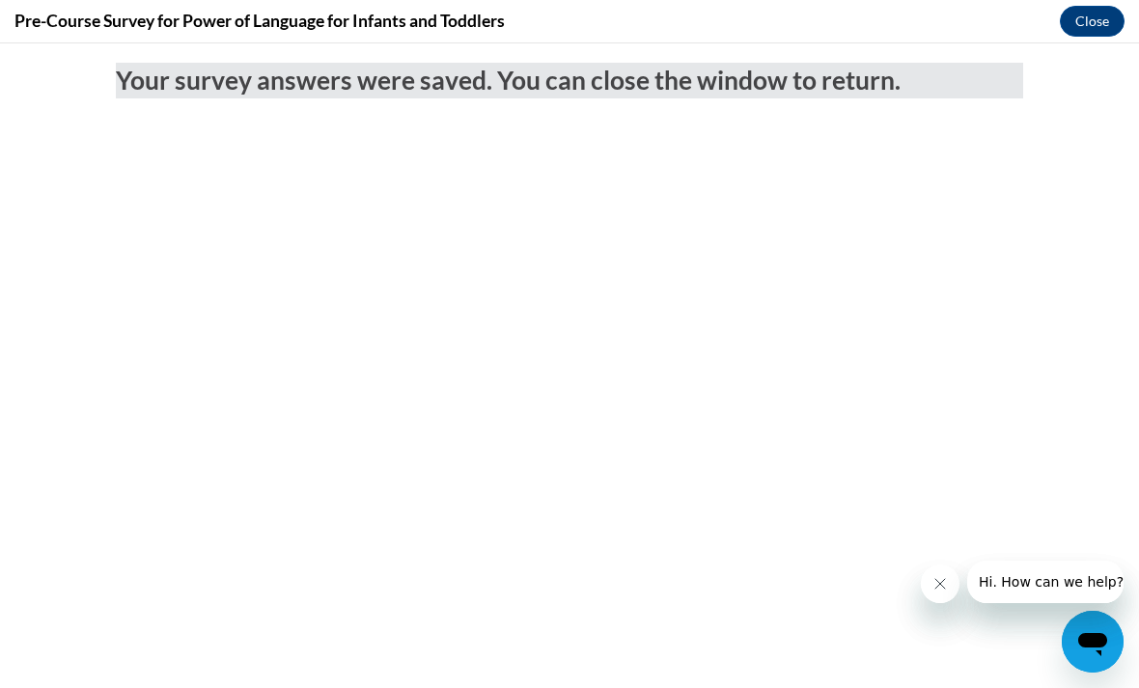
click at [1088, 22] on button "Close" at bounding box center [1092, 21] width 65 height 31
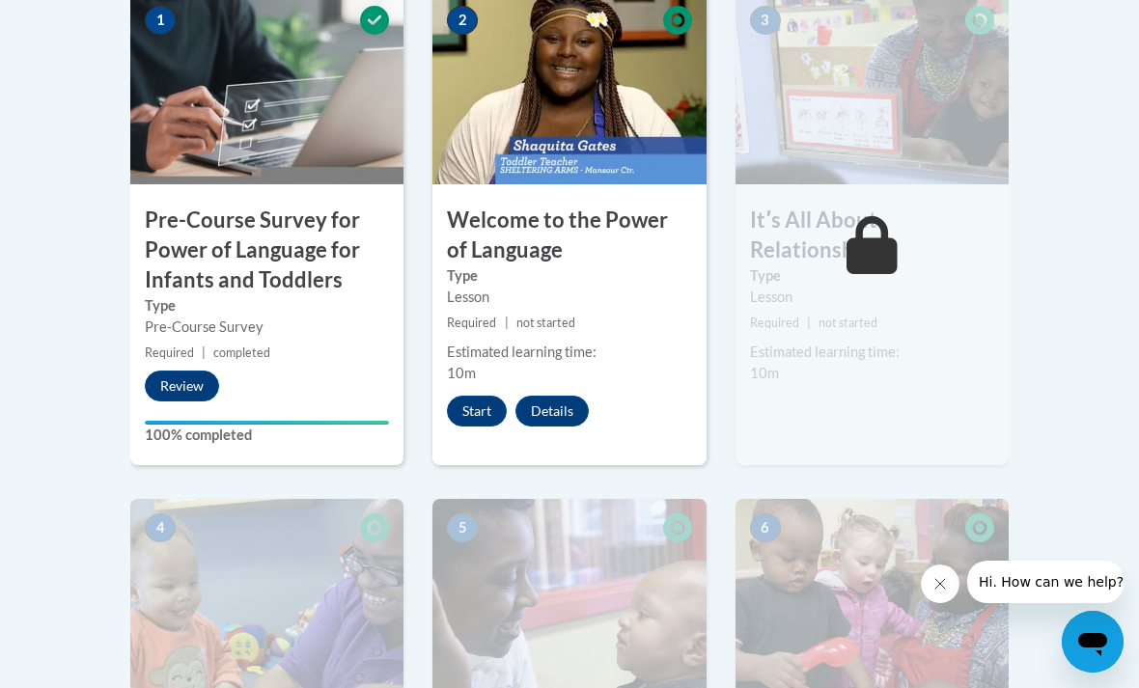
click at [482, 405] on button "Start" at bounding box center [477, 411] width 60 height 31
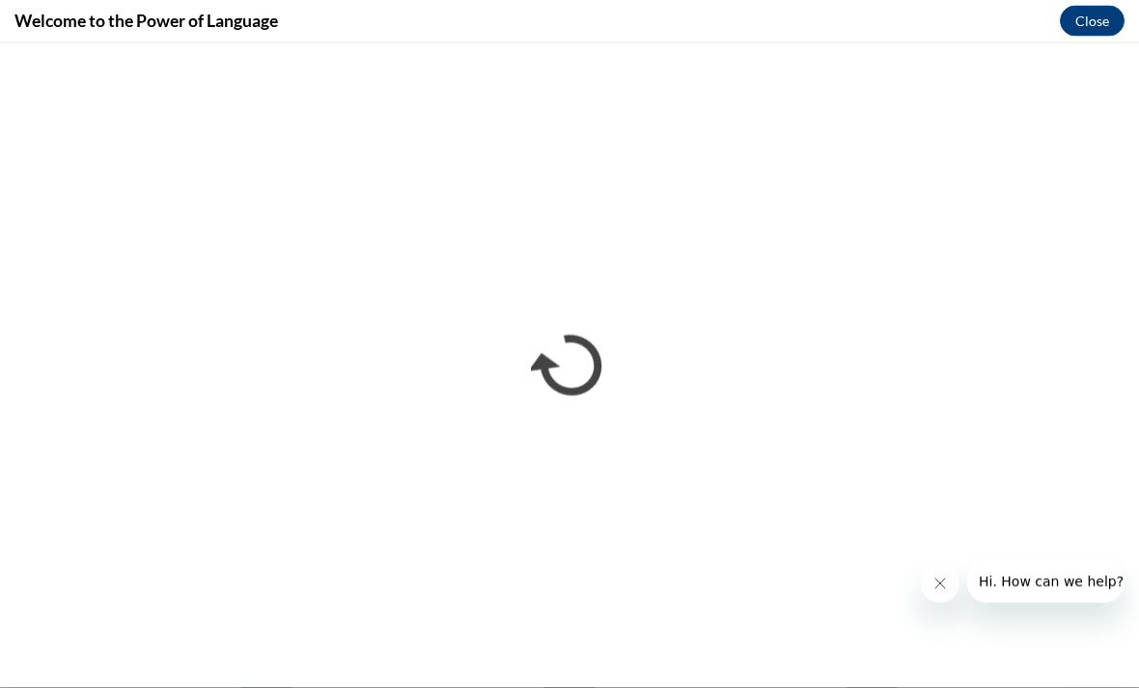
click at [1062, 594] on button "Hi. How can we help?" at bounding box center [1052, 581] width 168 height 42
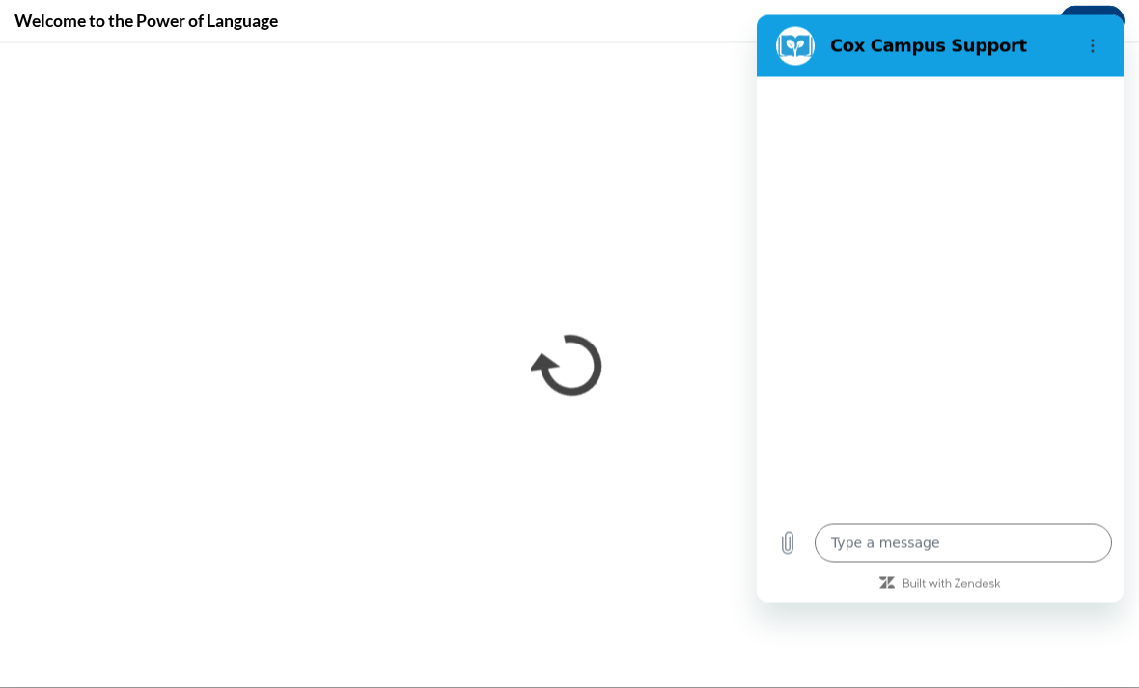
scroll to position [707, 0]
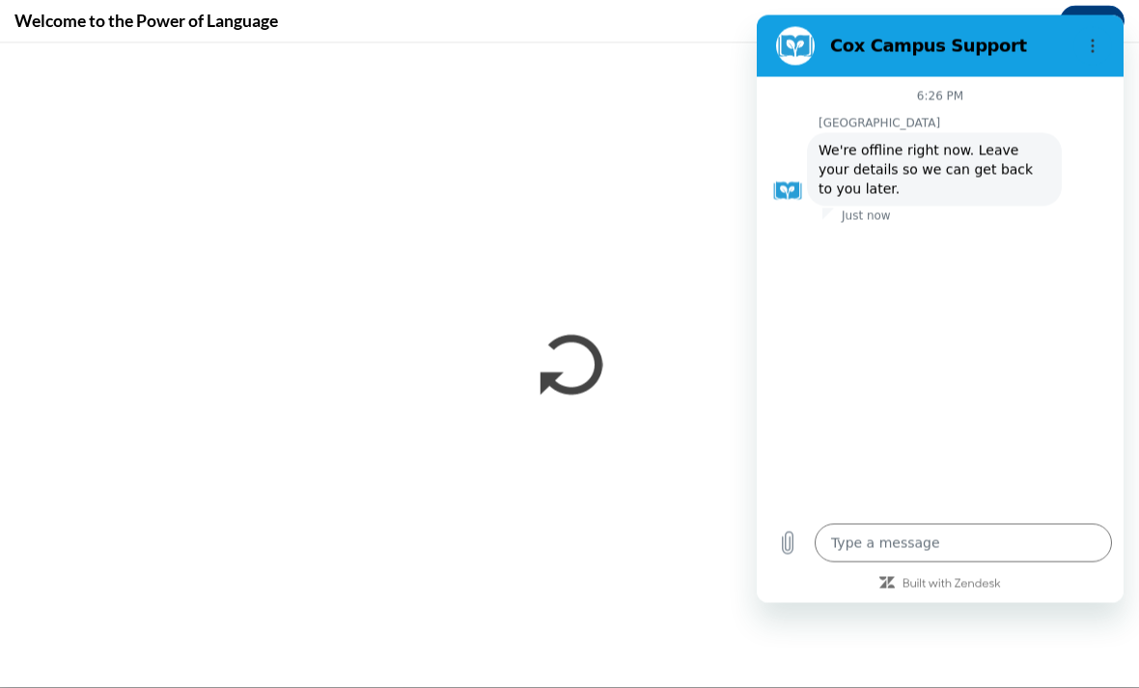
click at [1040, 36] on h2 "Cox Campus Support" at bounding box center [948, 45] width 236 height 23
click at [974, 55] on h2 "Cox Campus Support" at bounding box center [948, 45] width 236 height 23
type textarea "x"
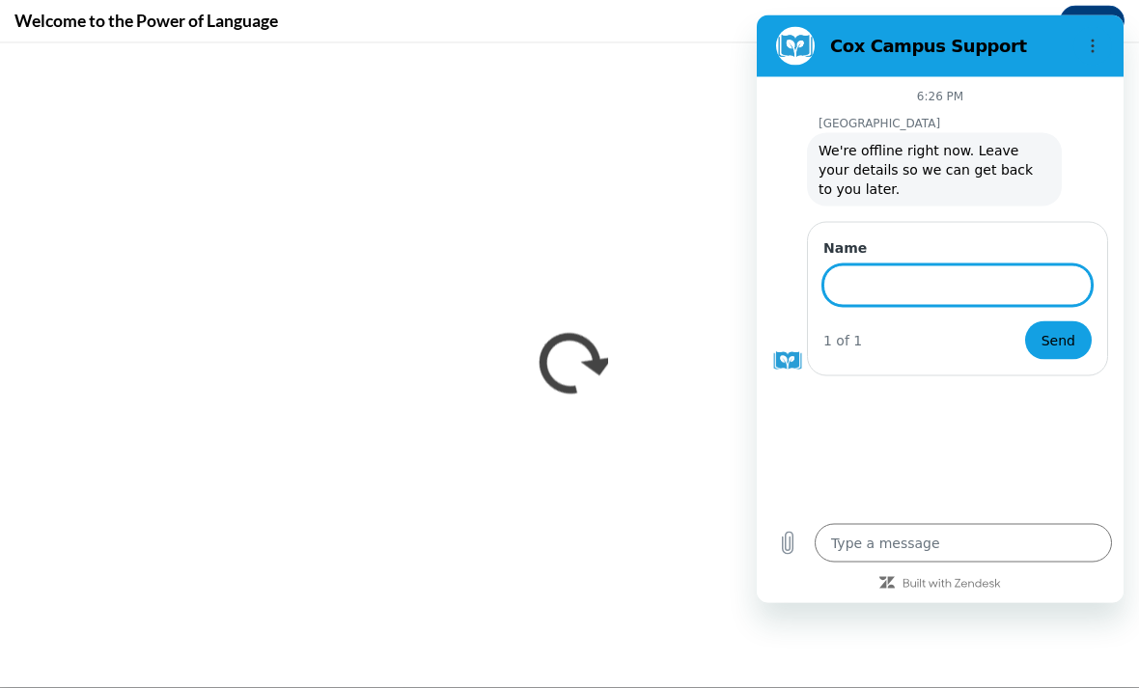
click at [814, 50] on figure at bounding box center [795, 45] width 39 height 39
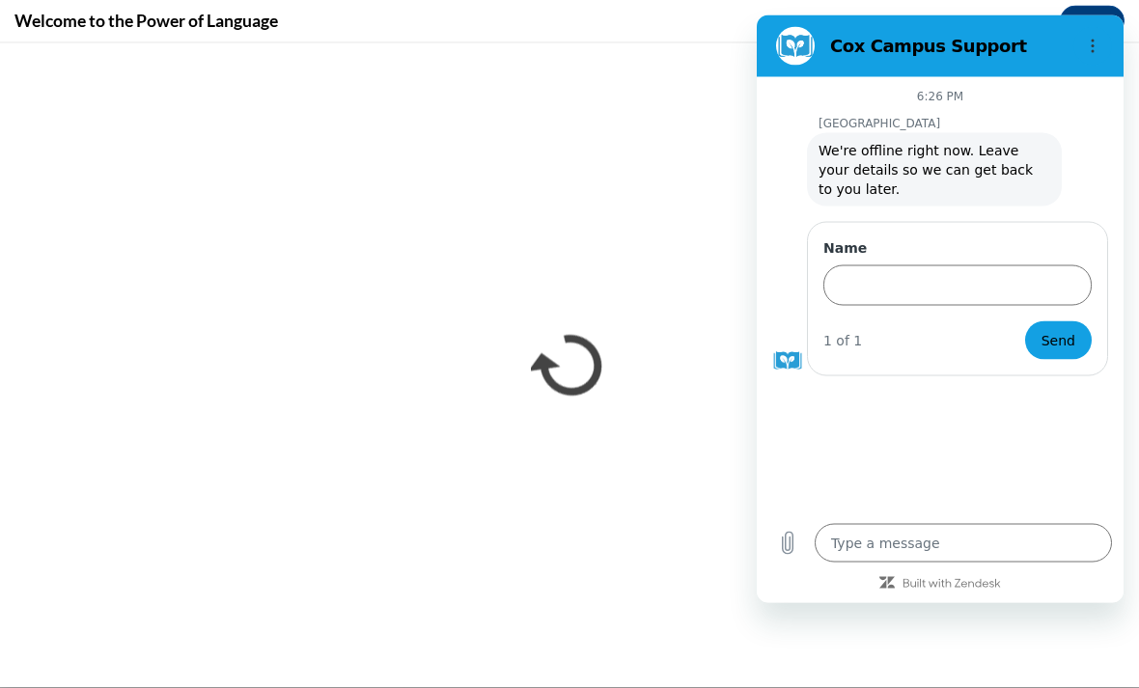
click at [791, 65] on section "Cox Campus Support" at bounding box center [940, 45] width 367 height 62
click at [1107, 52] on button "Options menu" at bounding box center [1093, 45] width 39 height 39
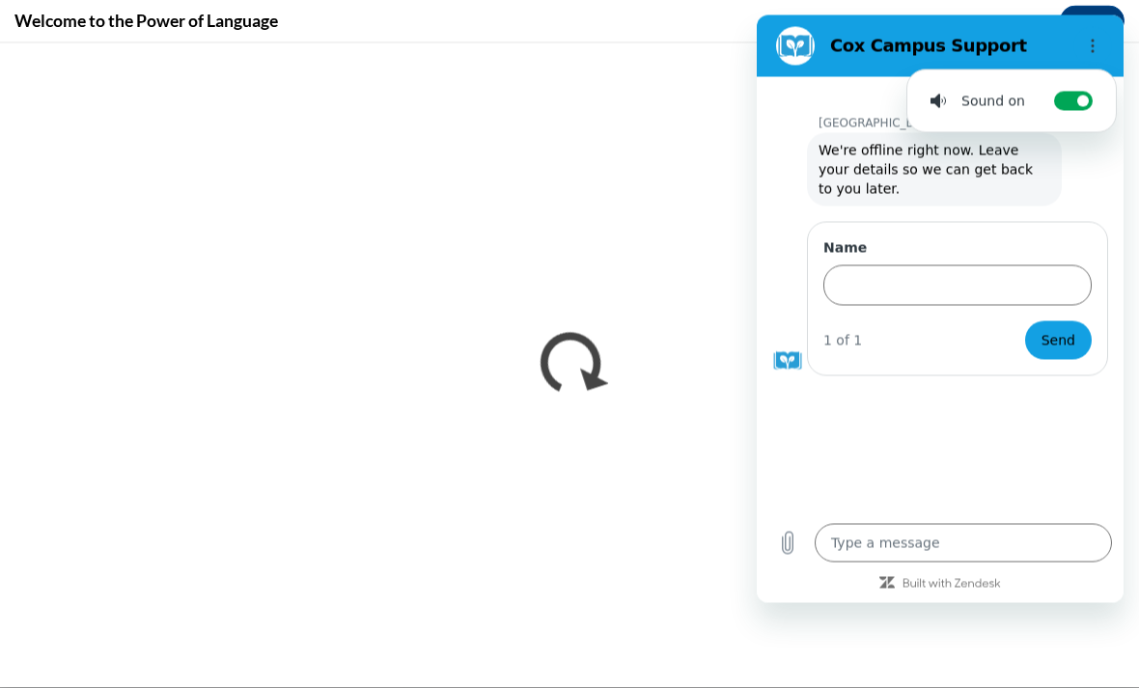
click at [1088, 53] on button "Options menu" at bounding box center [1093, 45] width 39 height 39
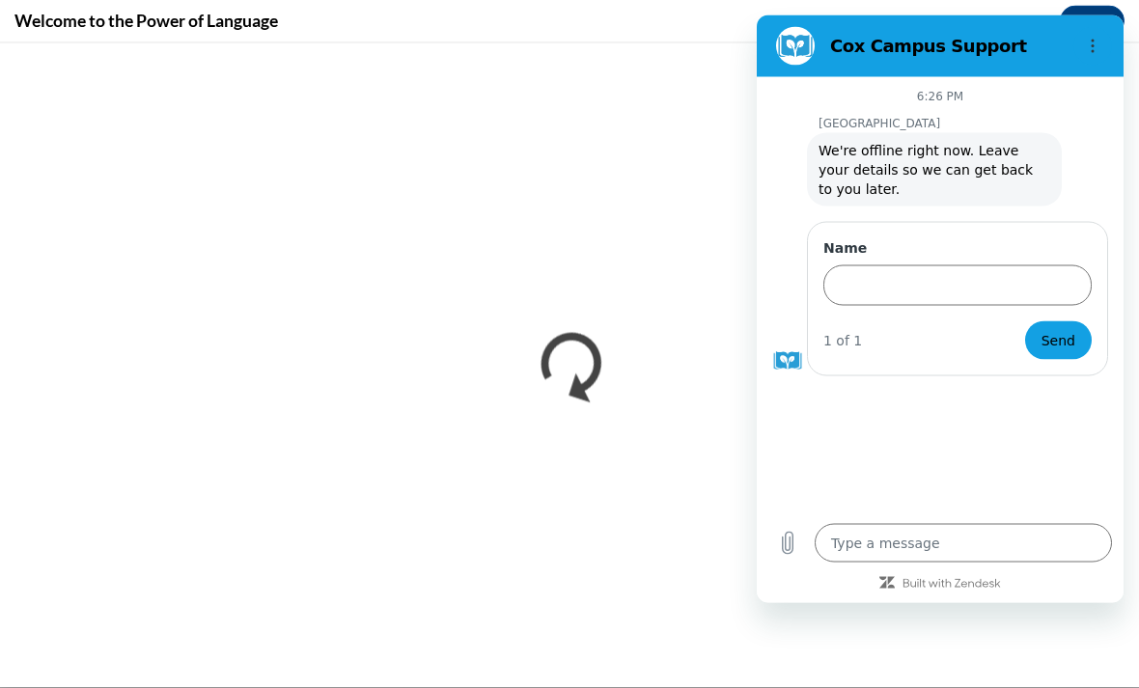
click at [1101, 603] on div "6:26 PM Cox Campus Cox Campus says: We're offline right now. Leave your details…" at bounding box center [940, 339] width 367 height 526
click at [1036, 500] on div "6:26 PM Cox Campus Cox Campus says: We're offline right now. Leave your details…" at bounding box center [940, 293] width 367 height 435
click at [778, 73] on section "Cox Campus Support" at bounding box center [940, 45] width 367 height 62
click at [1114, 144] on div "Cox Campus says: We're offline right now. Leave your details so we can get back…" at bounding box center [948, 167] width 351 height 75
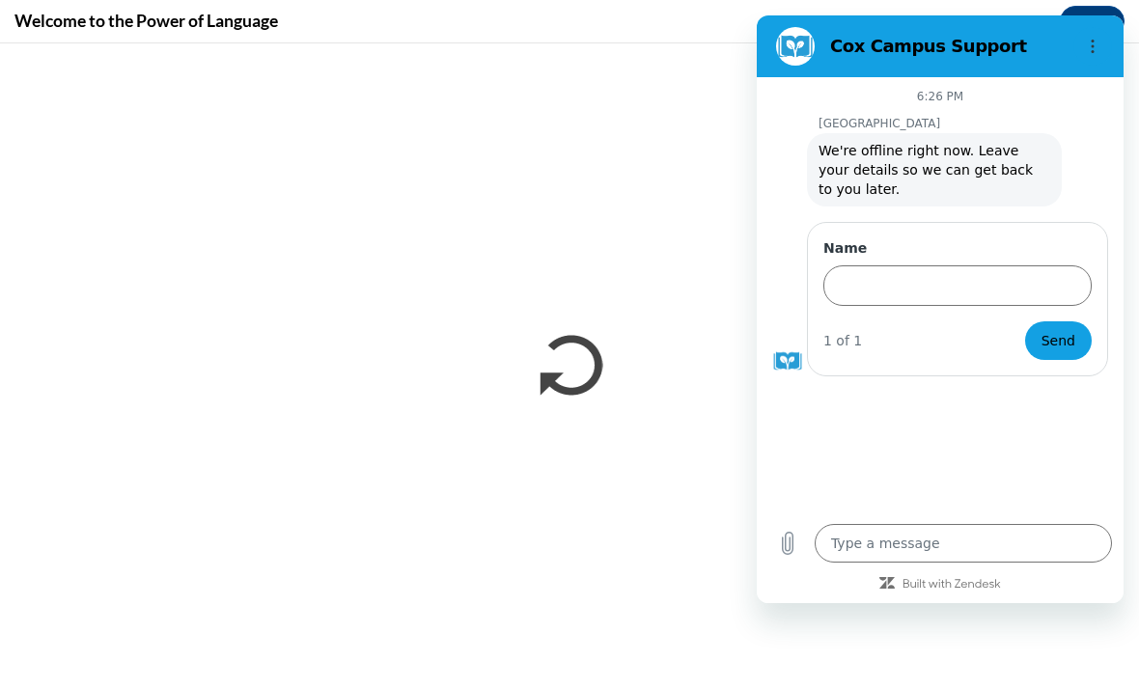
click at [961, 513] on div "6:26 PM Cox Campus Cox Campus says: We're offline right now. Leave your details…" at bounding box center [940, 294] width 367 height 435
click at [1021, 479] on div "6:26 PM Cox Campus Cox Campus says: We're offline right now. Leave your details…" at bounding box center [940, 294] width 367 height 435
click at [1060, 331] on span "Send" at bounding box center [1059, 340] width 34 height 23
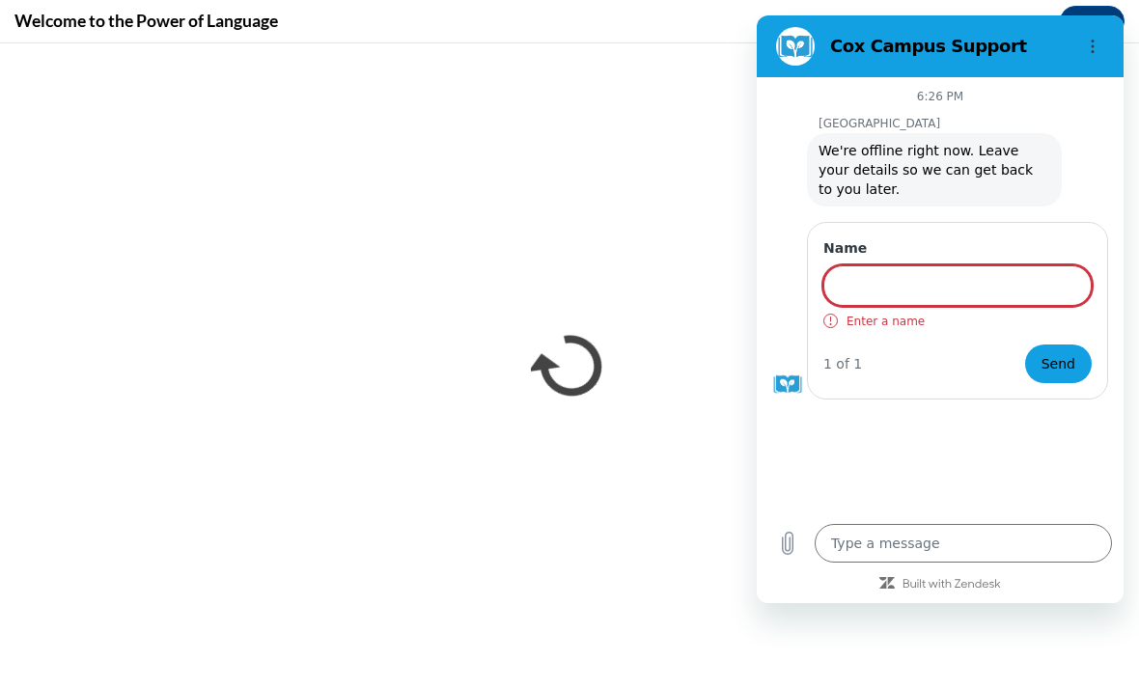
scroll to position [117, 0]
click at [1057, 162] on div "Cox Campus says: We're offline right now. Leave your details so we can get back…" at bounding box center [934, 169] width 255 height 73
click at [787, 81] on div "6:26 PM Cox Campus Cox Campus says: We're offline right now. Leave your details…" at bounding box center [940, 294] width 367 height 435
click at [795, 555] on icon "Upload file" at bounding box center [787, 543] width 23 height 23
click at [795, 71] on section "Cox Campus Support" at bounding box center [940, 46] width 367 height 62
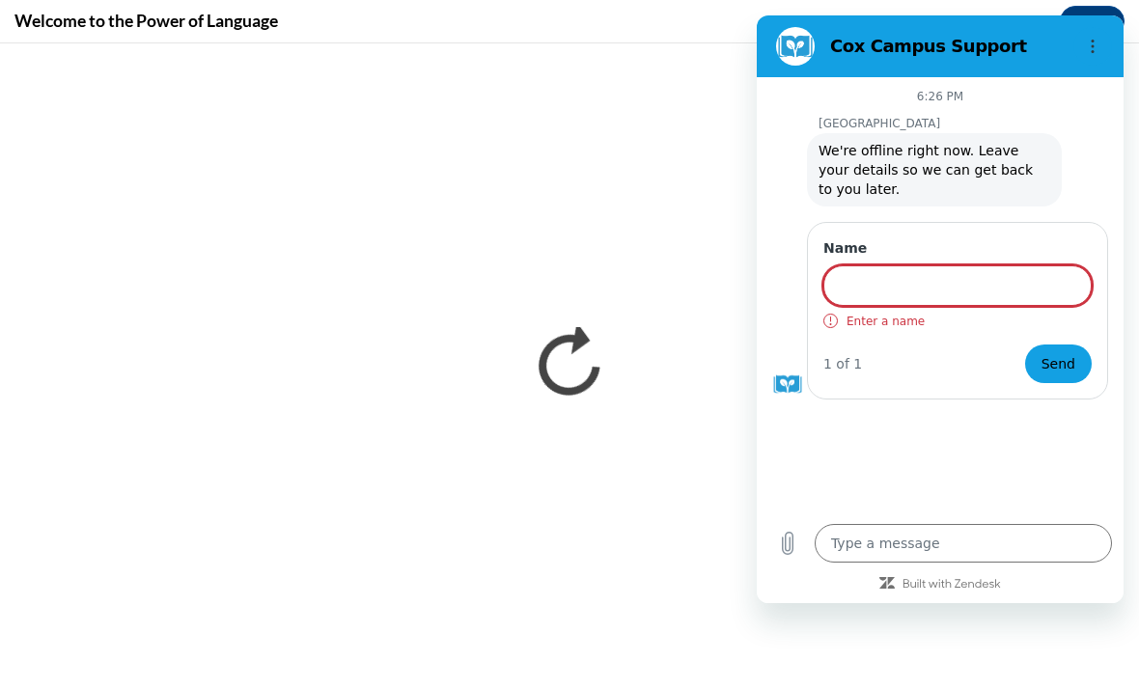
click at [782, 85] on div "6:26 PM Cox Campus Cox Campus says: We're offline right now. Leave your details…" at bounding box center [940, 294] width 367 height 435
click at [984, 112] on div "6:26 PM Cox Campus Cox Campus says: We're offline right now. Leave your details…" at bounding box center [940, 294] width 367 height 435
click at [1038, 200] on div "Cox Campus says: We're offline right now. Leave your details so we can get back…" at bounding box center [934, 169] width 255 height 73
click at [1021, 172] on span "We're offline right now. Leave your details so we can get back to you later." at bounding box center [928, 170] width 219 height 54
click at [1034, 128] on p "[PERSON_NAME][GEOGRAPHIC_DATA]" at bounding box center [971, 123] width 305 height 15
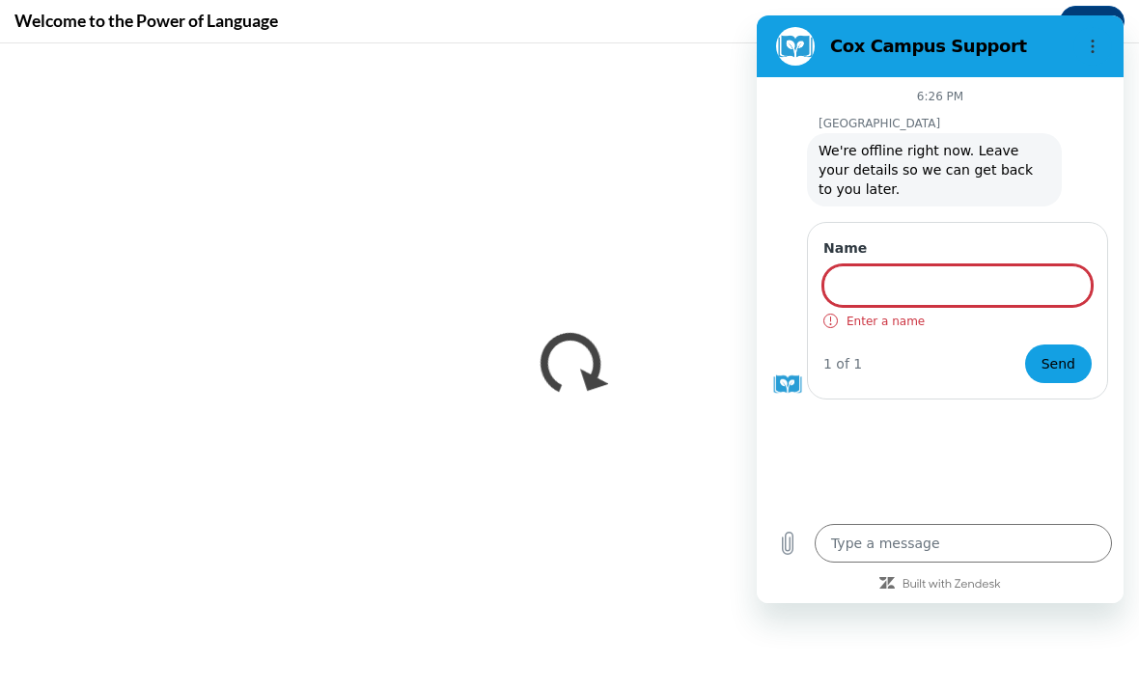
click at [1033, 127] on p "[PERSON_NAME][GEOGRAPHIC_DATA]" at bounding box center [971, 123] width 305 height 15
click at [1013, 135] on div "Cox Campus says: We're offline right now. Leave your details so we can get back…" at bounding box center [934, 169] width 255 height 73
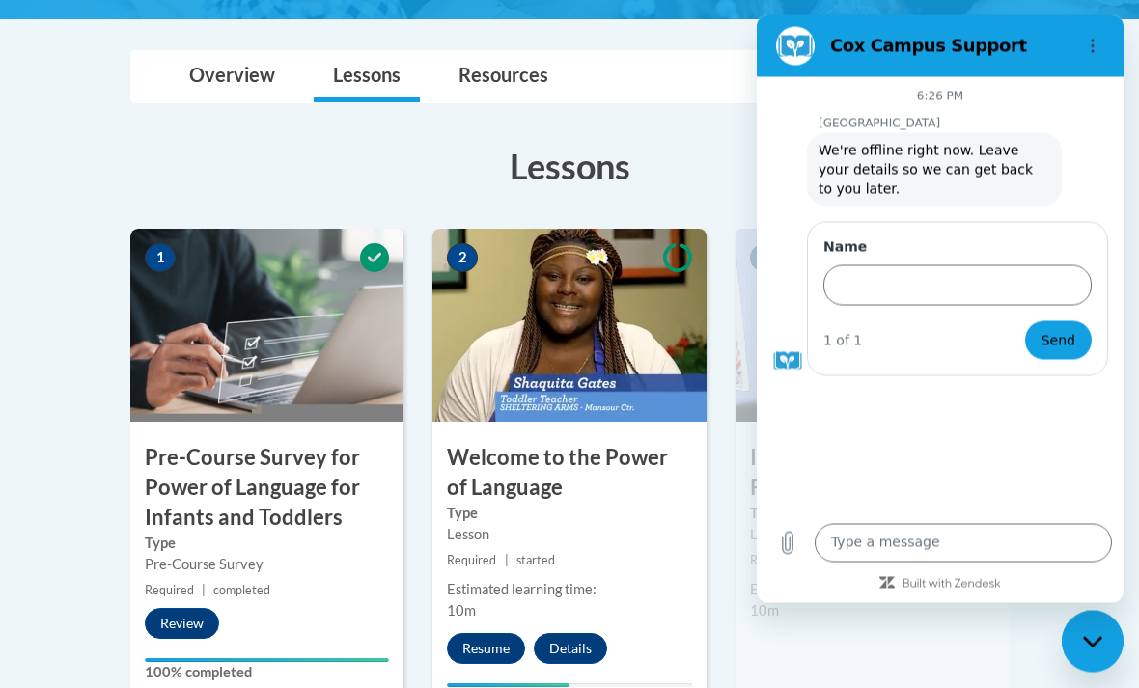
scroll to position [464, 0]
click at [1077, 38] on button "Options menu" at bounding box center [1093, 46] width 39 height 39
click at [951, 57] on h2 "Cox Campus Support" at bounding box center [948, 46] width 236 height 23
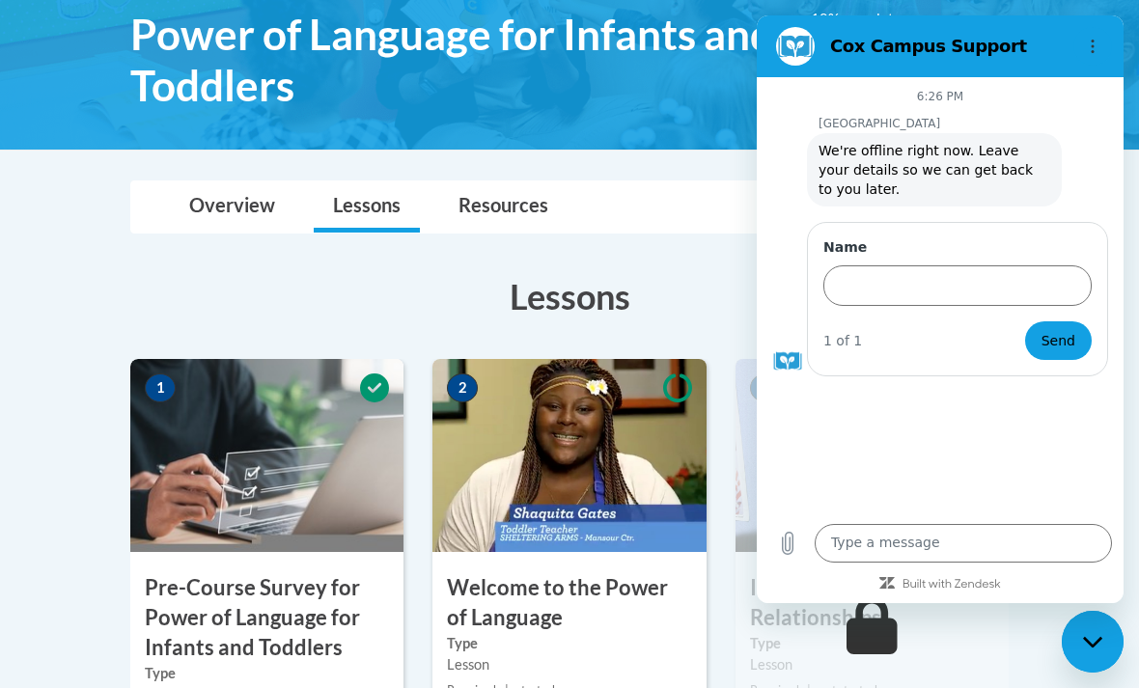
scroll to position [333, 0]
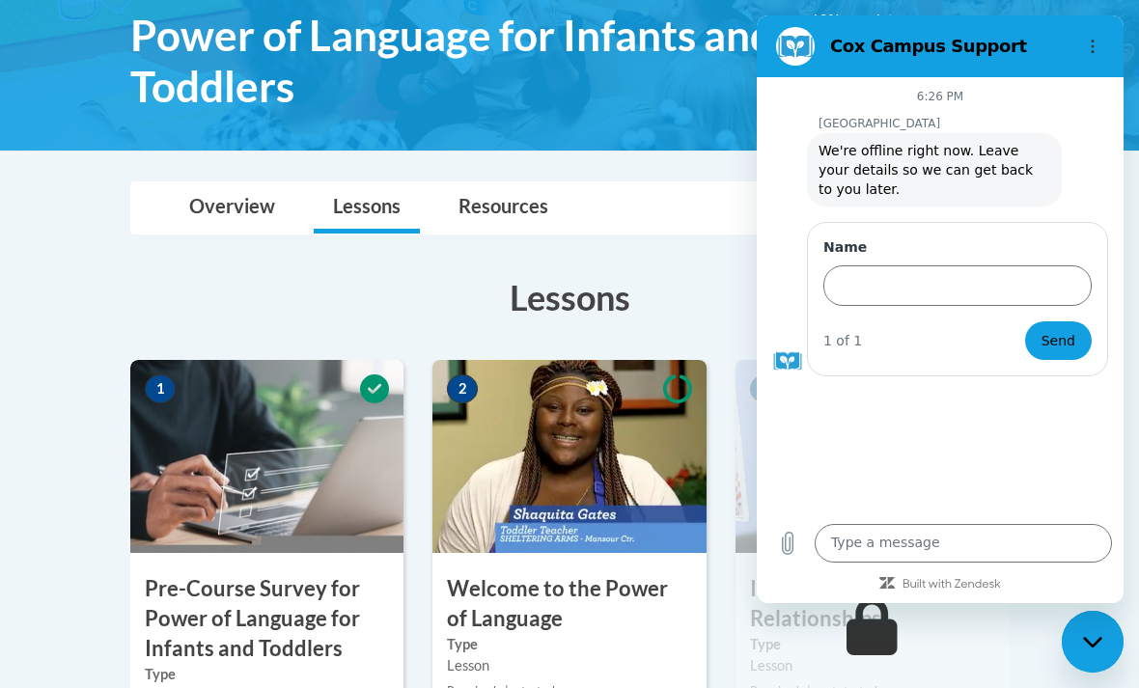
click at [801, 362] on figure at bounding box center [788, 361] width 31 height 31
click at [1082, 634] on div "Close messaging window" at bounding box center [1093, 642] width 58 height 58
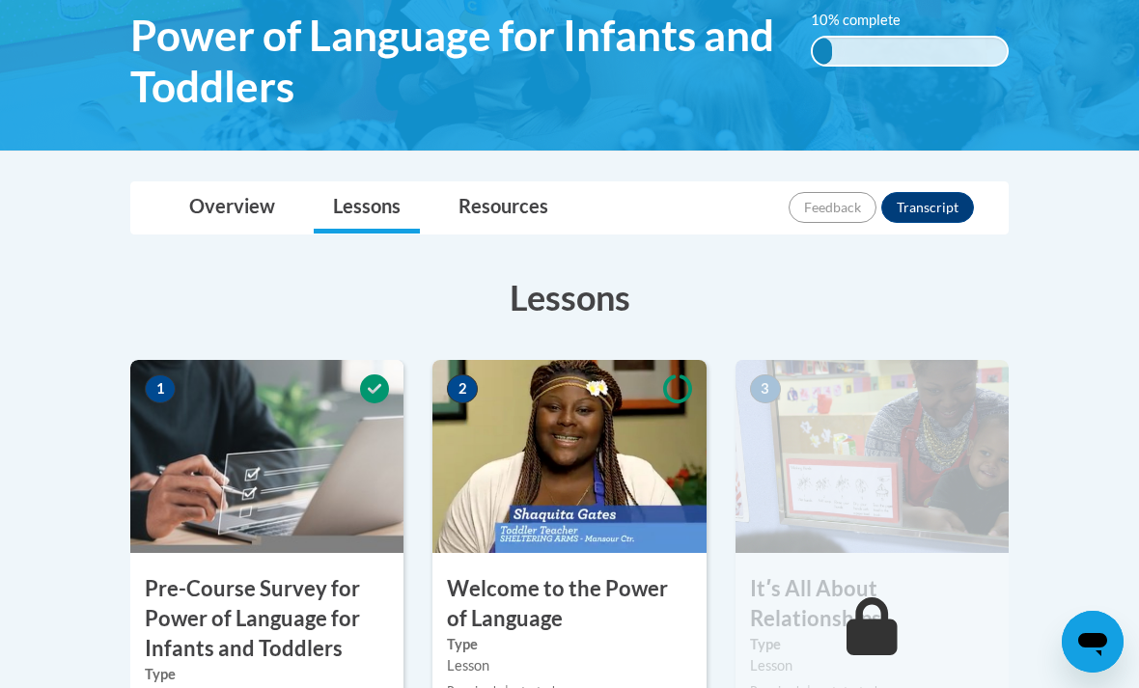
click at [600, 586] on h3 "Welcome to the Power of Language" at bounding box center [569, 605] width 273 height 60
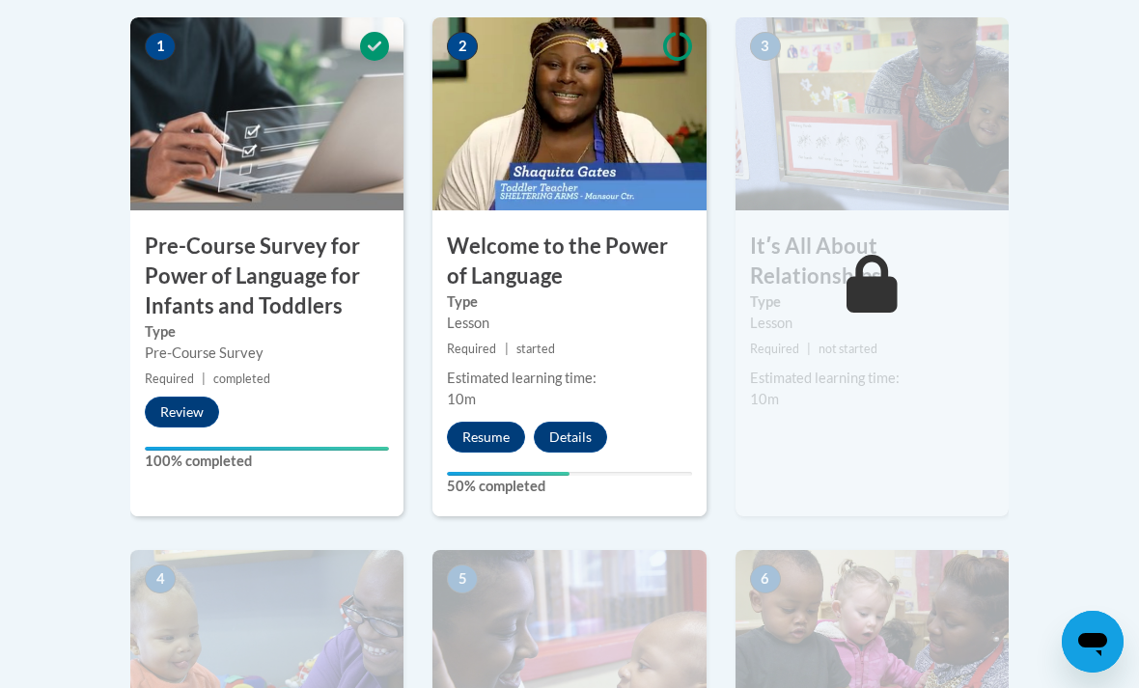
scroll to position [680, 0]
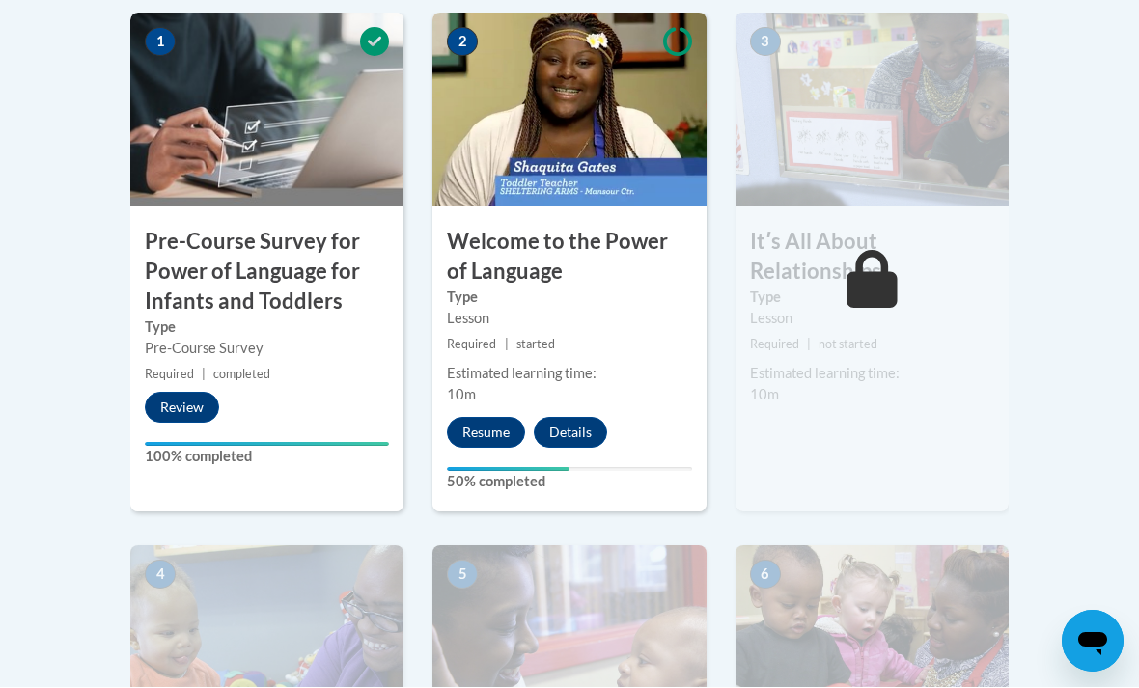
click at [504, 426] on button "Resume" at bounding box center [486, 433] width 78 height 31
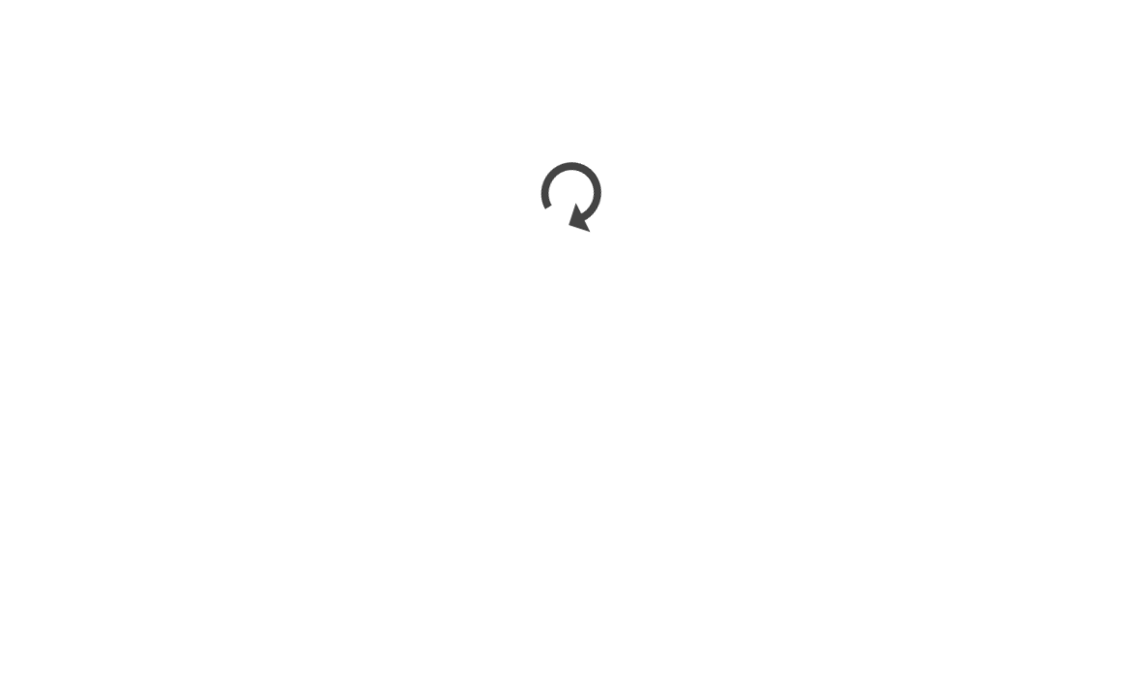
scroll to position [1051, 0]
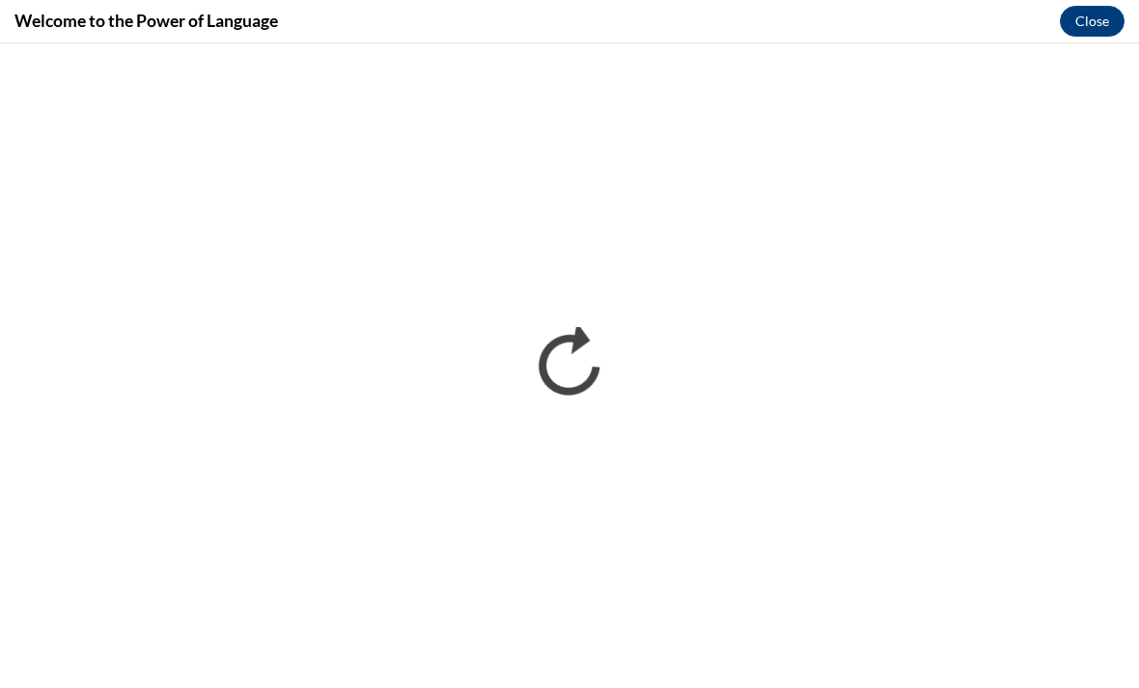
click at [1091, 31] on button "Close" at bounding box center [1092, 21] width 65 height 31
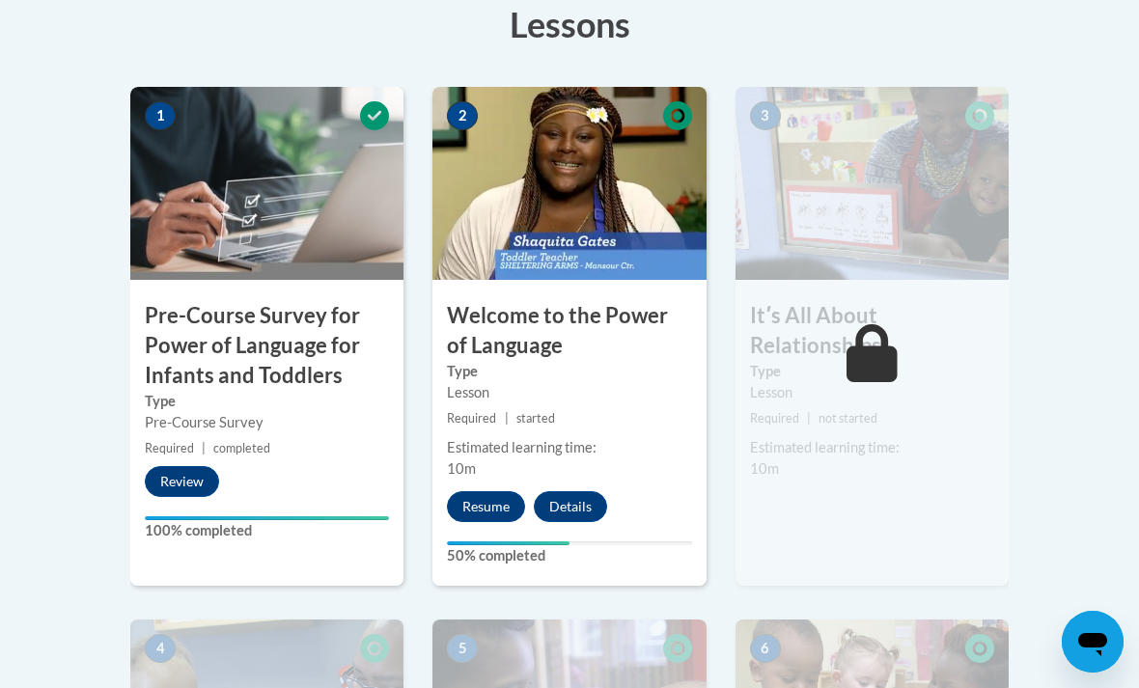
scroll to position [605, 0]
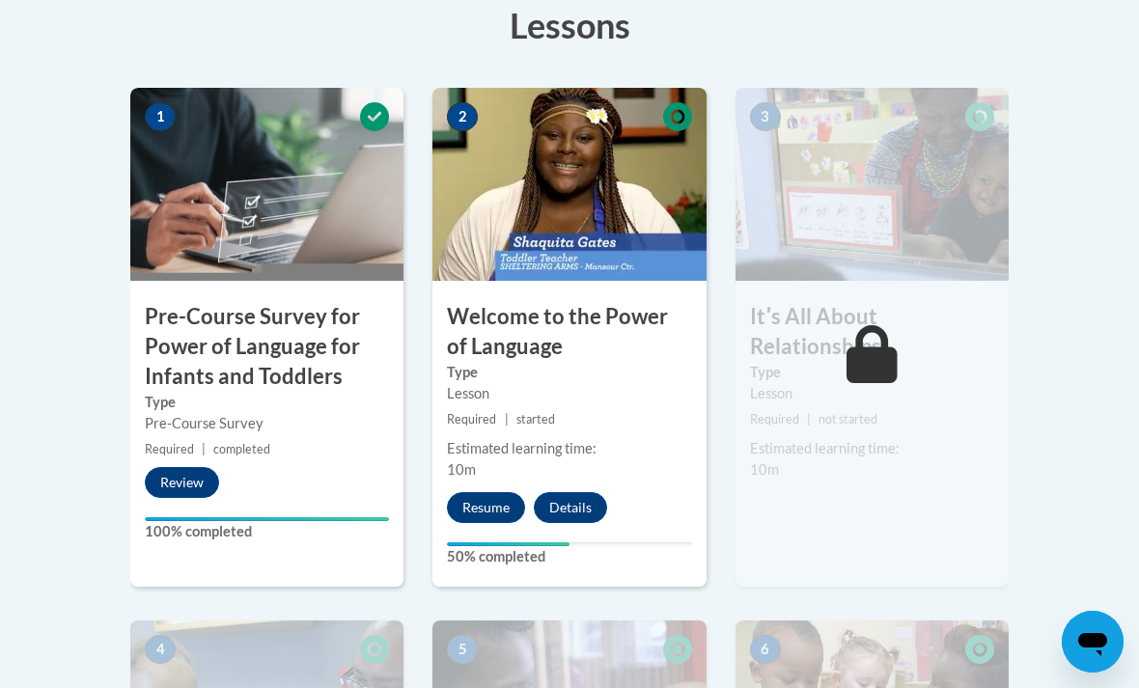
click at [490, 510] on button "Resume" at bounding box center [486, 507] width 78 height 31
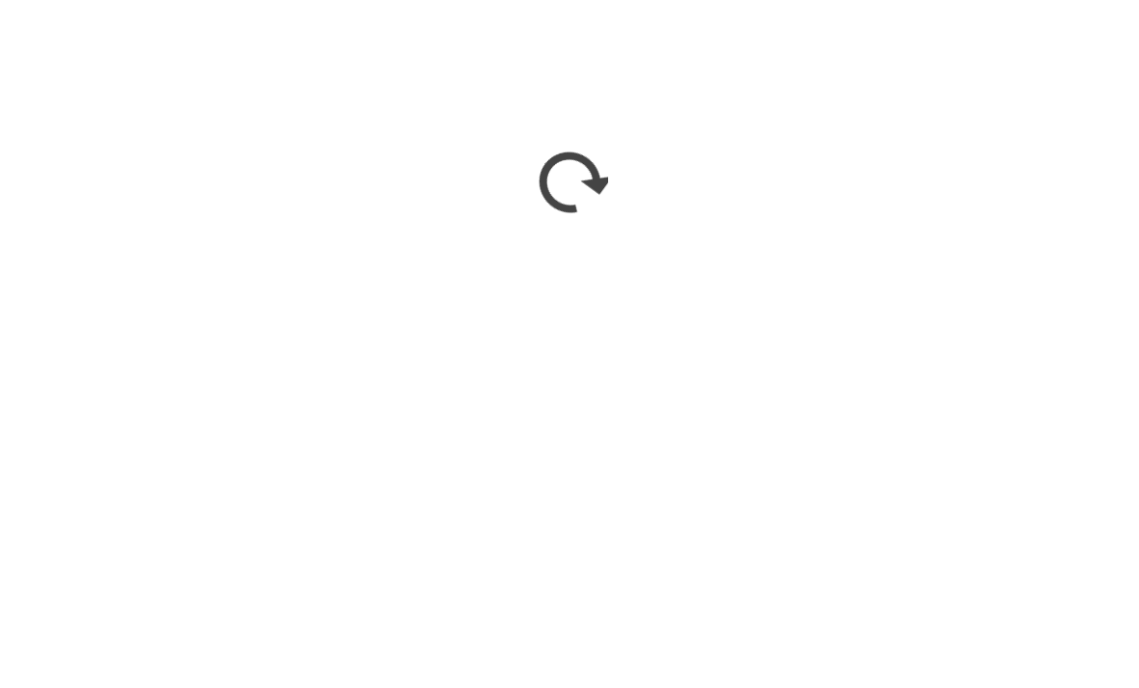
scroll to position [787, 0]
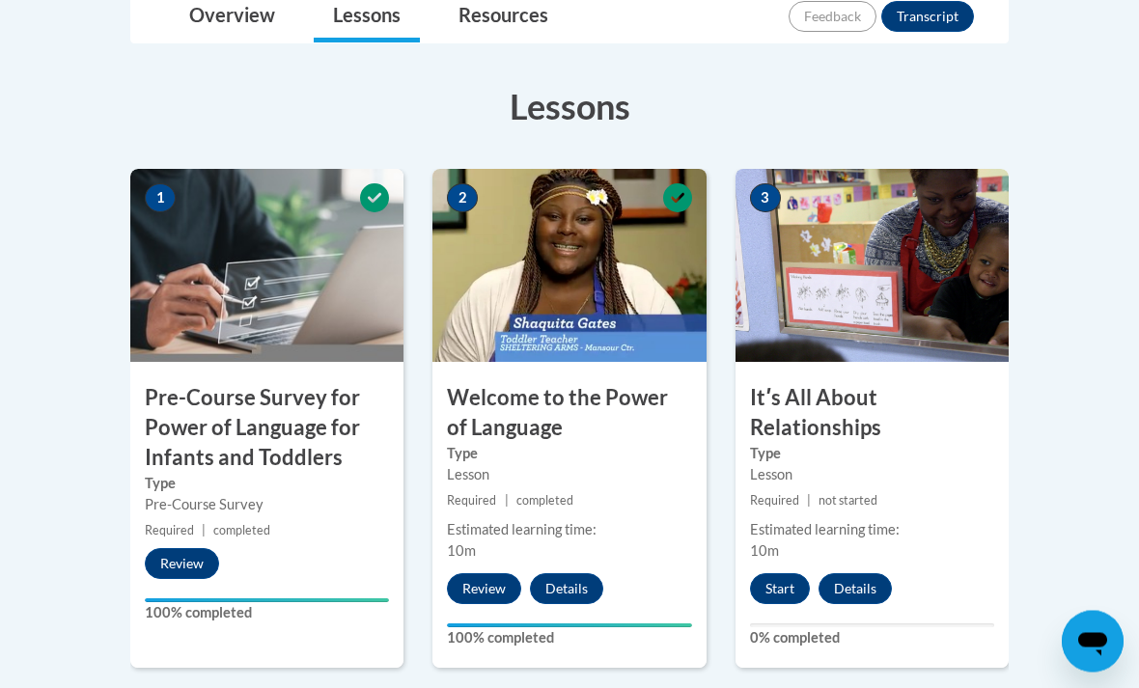
scroll to position [524, 0]
click at [777, 587] on button "Start" at bounding box center [780, 589] width 60 height 31
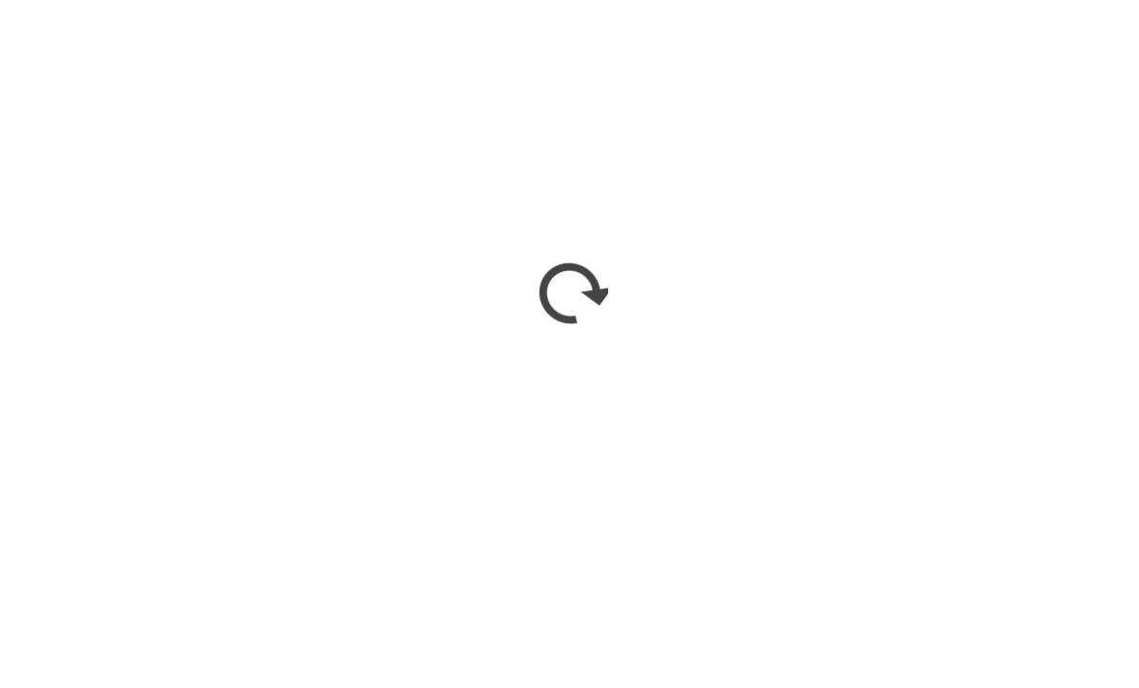
scroll to position [878, 0]
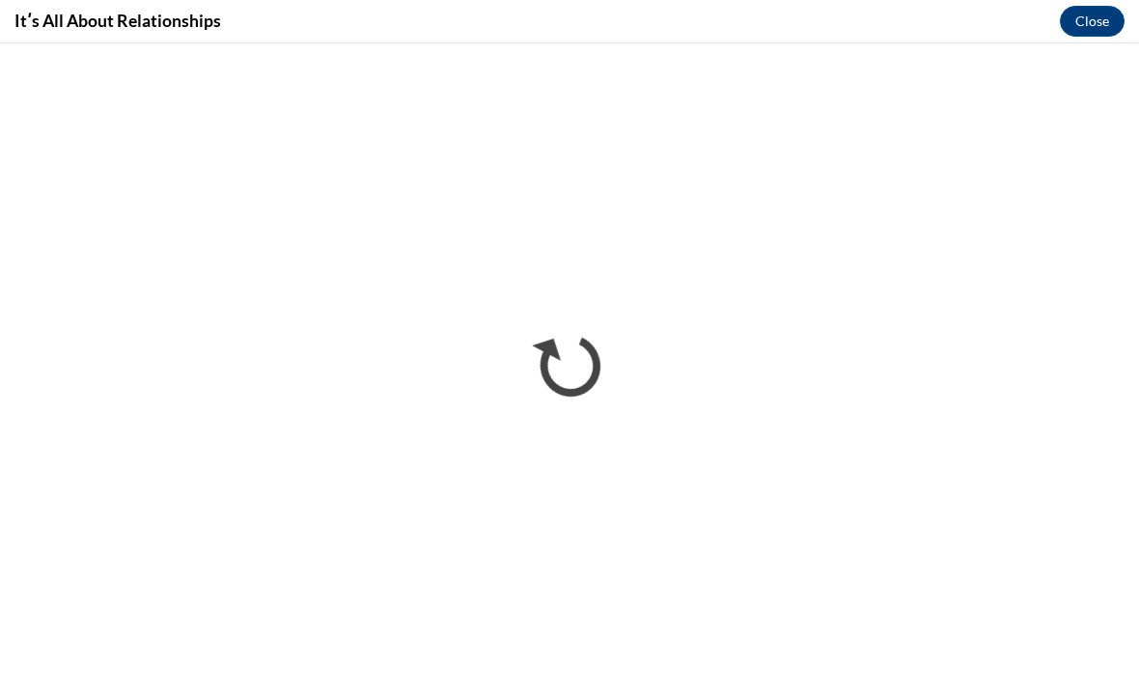
click at [896, 6] on div "Itʹs All About Relationships Close" at bounding box center [569, 21] width 1139 height 43
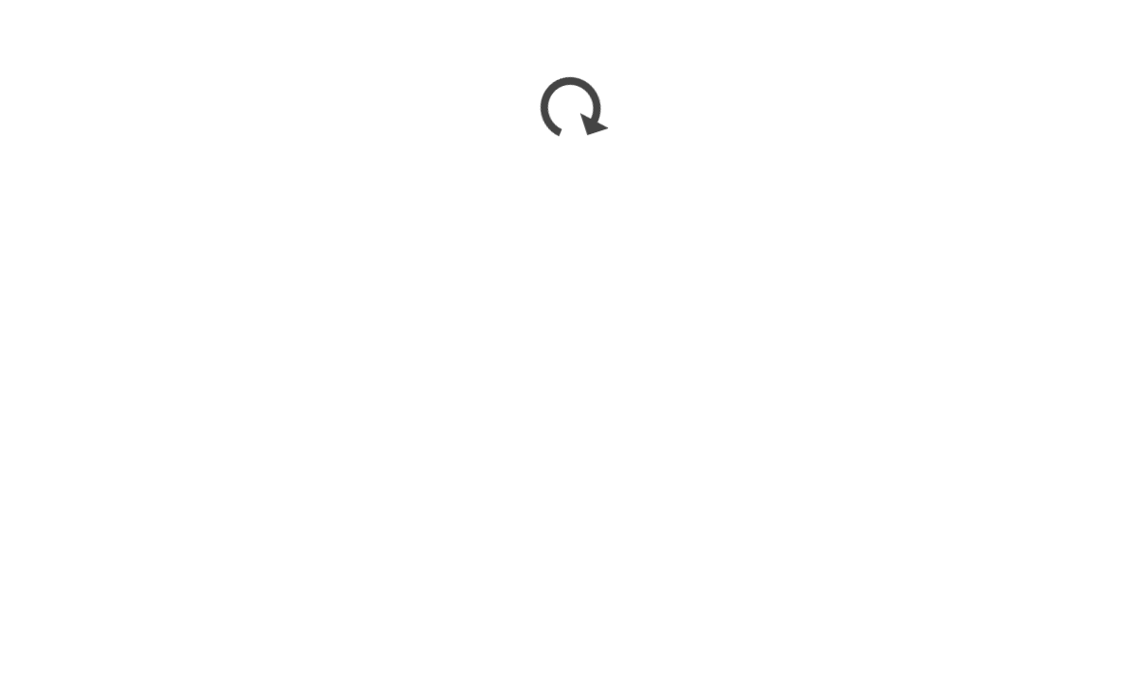
scroll to position [2008, 0]
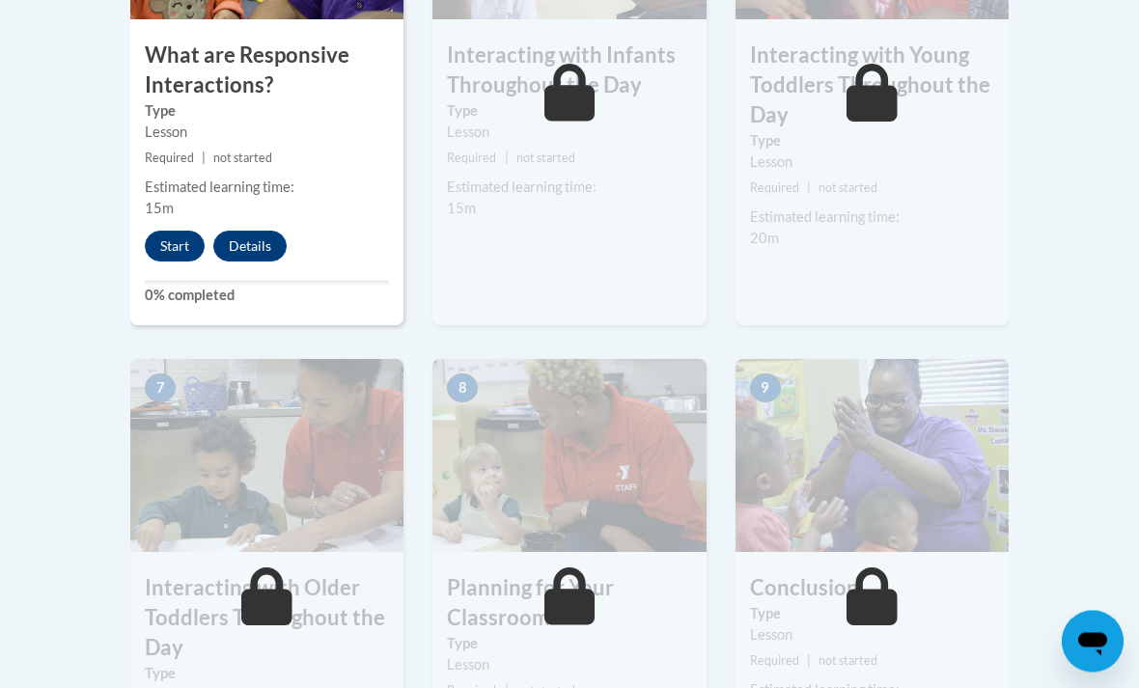
scroll to position [1400, 0]
click at [181, 241] on button "Start" at bounding box center [175, 246] width 60 height 31
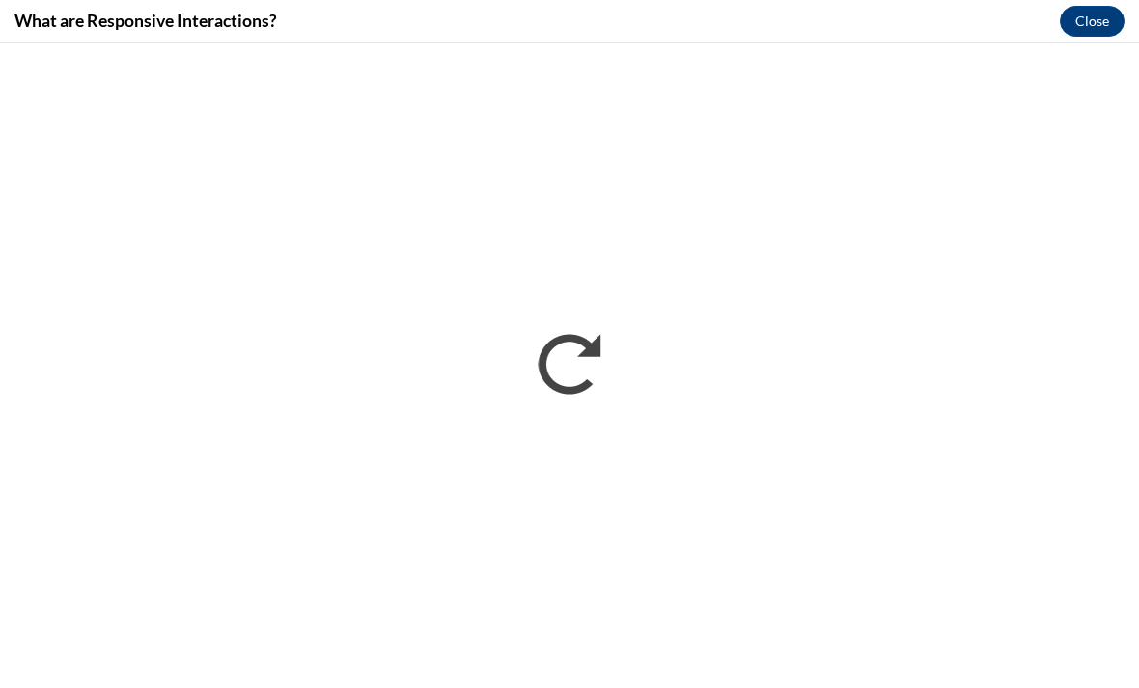
scroll to position [0, 0]
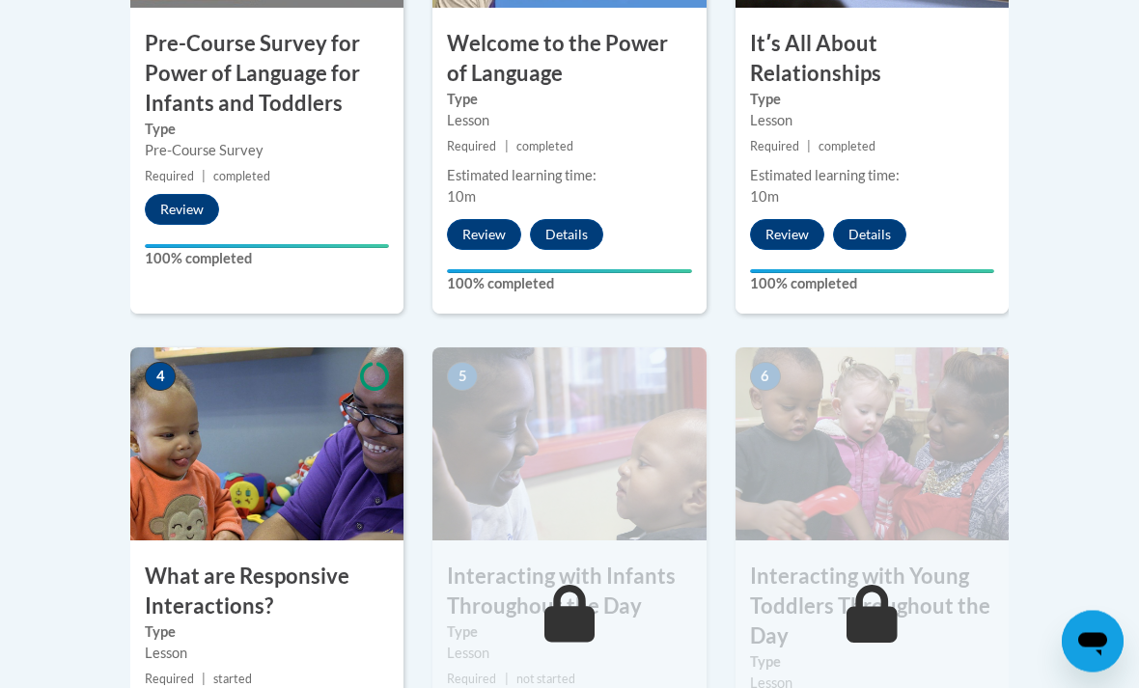
scroll to position [907, 0]
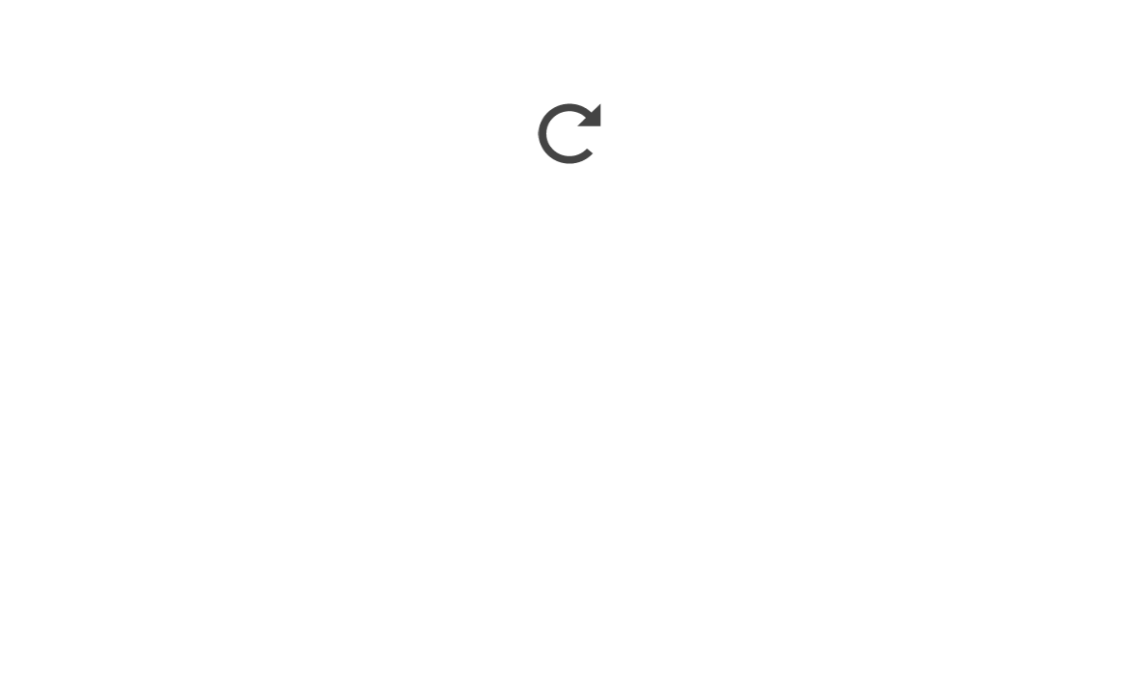
scroll to position [1658, 0]
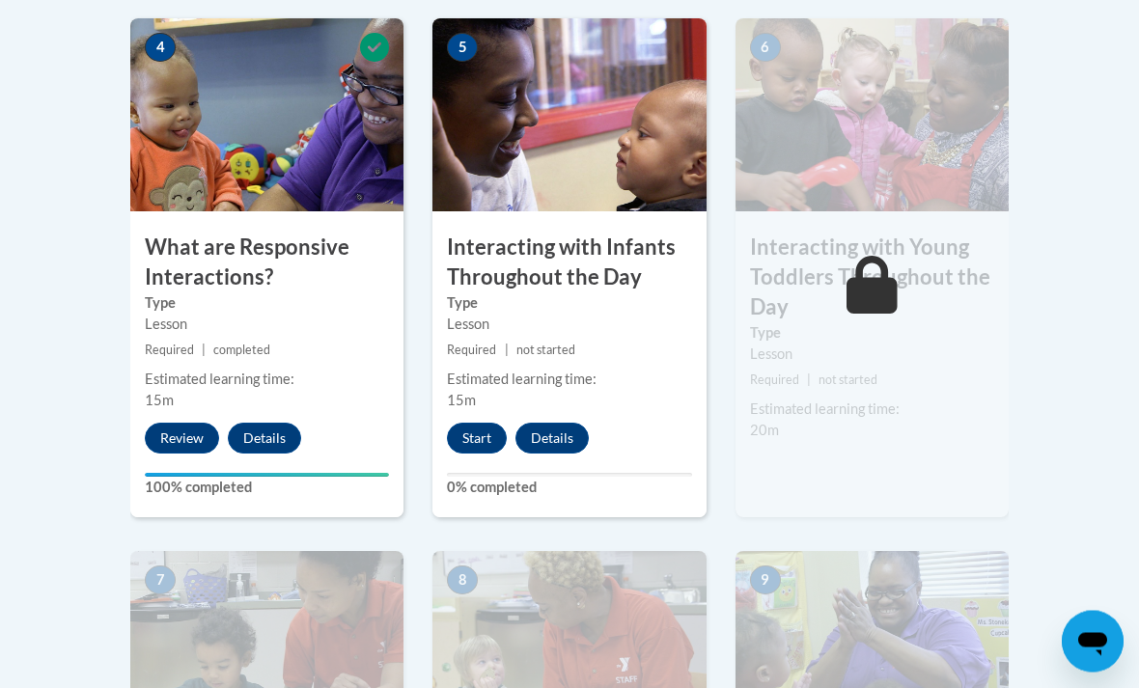
scroll to position [1208, 0]
click at [469, 423] on button "Start" at bounding box center [477, 438] width 60 height 31
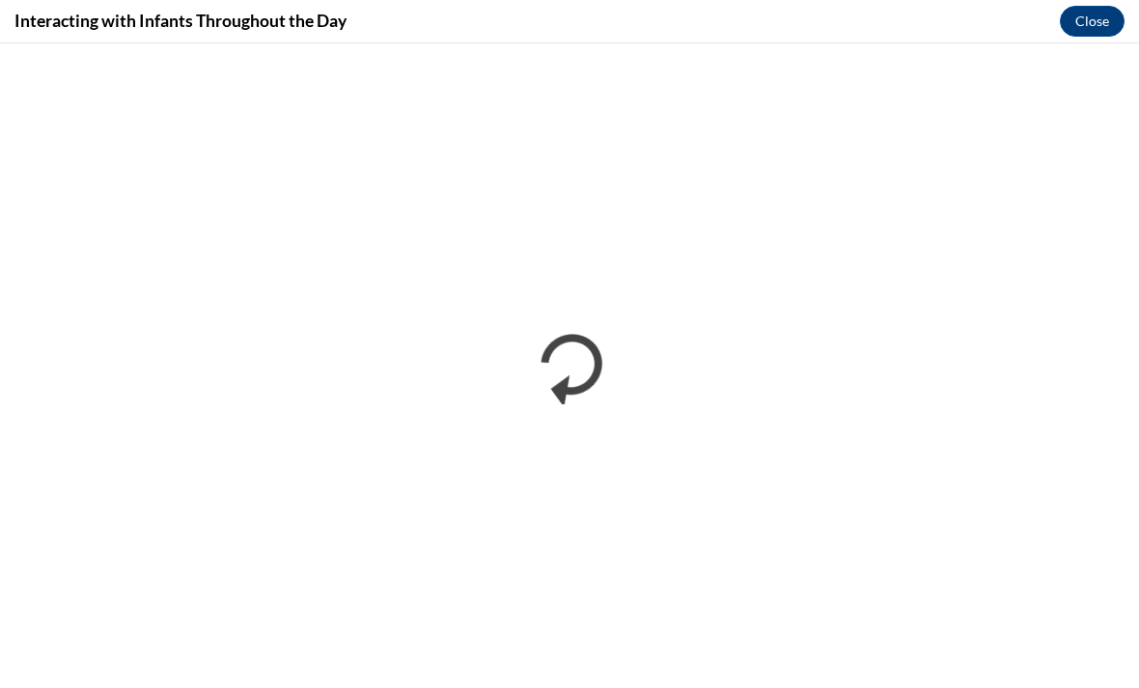
scroll to position [0, 0]
